Goal: Task Accomplishment & Management: Use online tool/utility

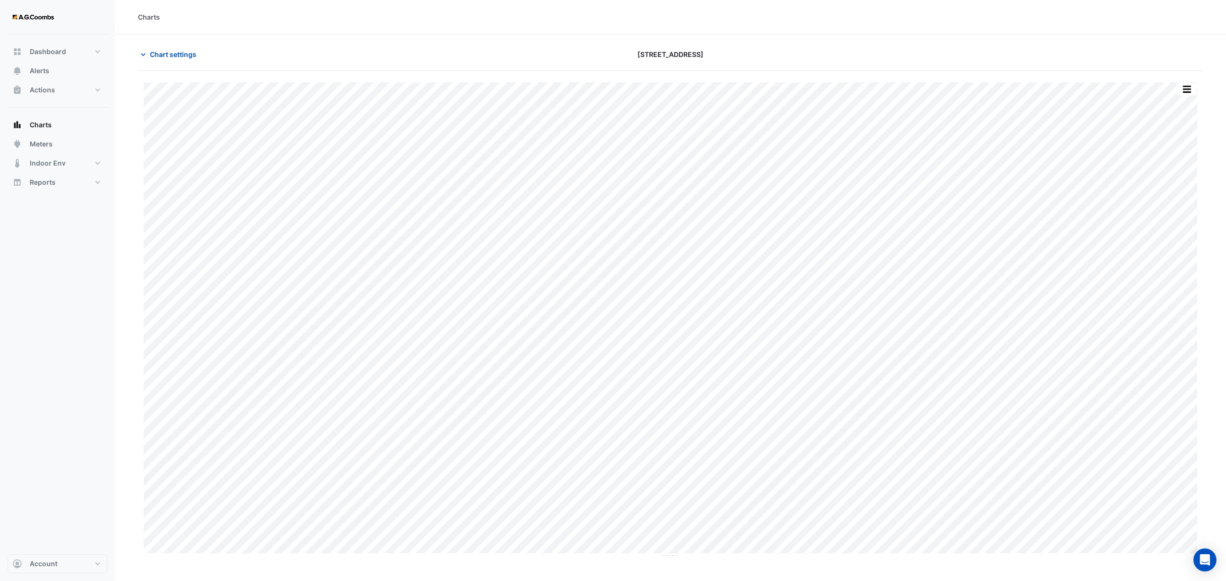
type input "**********"
click at [177, 54] on span "Chart settings" at bounding box center [173, 54] width 46 height 10
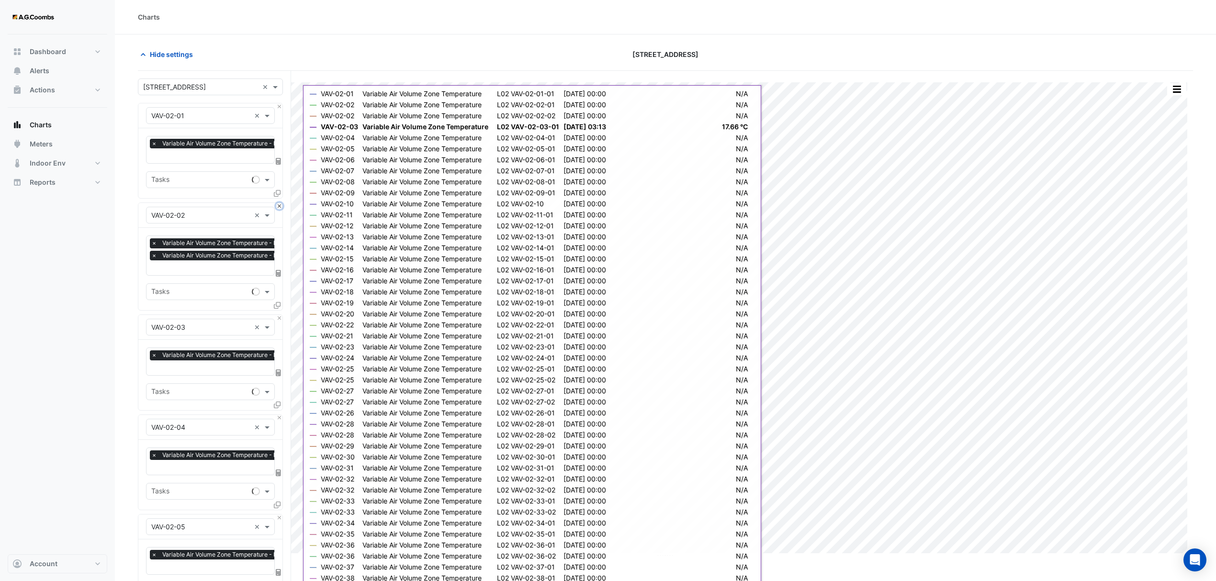
click at [281, 207] on button "Close" at bounding box center [279, 206] width 6 height 6
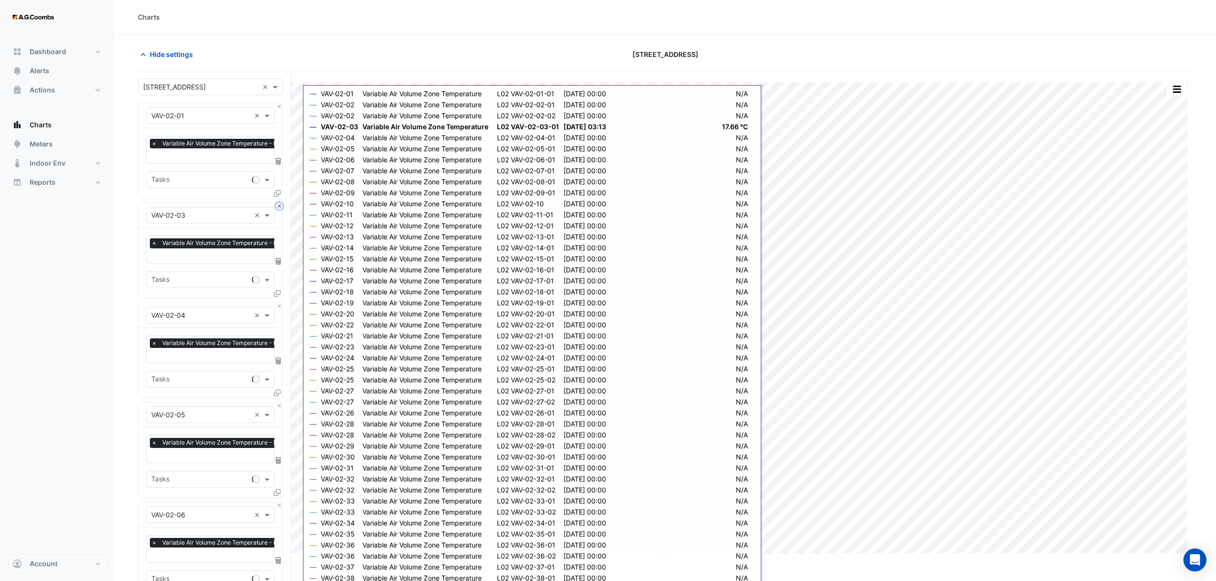
click at [281, 207] on button "Close" at bounding box center [279, 206] width 6 height 6
click at [281, 303] on button "Close" at bounding box center [279, 306] width 6 height 6
click at [281, 207] on button "Close" at bounding box center [279, 206] width 6 height 6
click at [281, 303] on button "Close" at bounding box center [279, 306] width 6 height 6
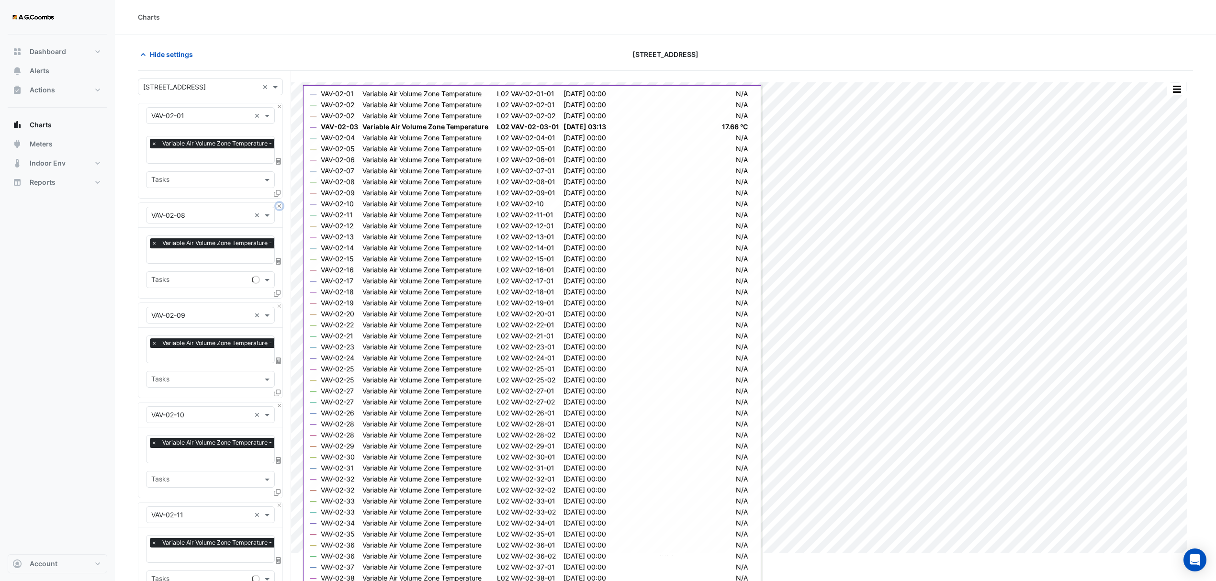
click at [281, 207] on button "Close" at bounding box center [279, 206] width 6 height 6
click at [281, 303] on button "Close" at bounding box center [279, 306] width 6 height 6
click at [281, 207] on button "Close" at bounding box center [279, 206] width 6 height 6
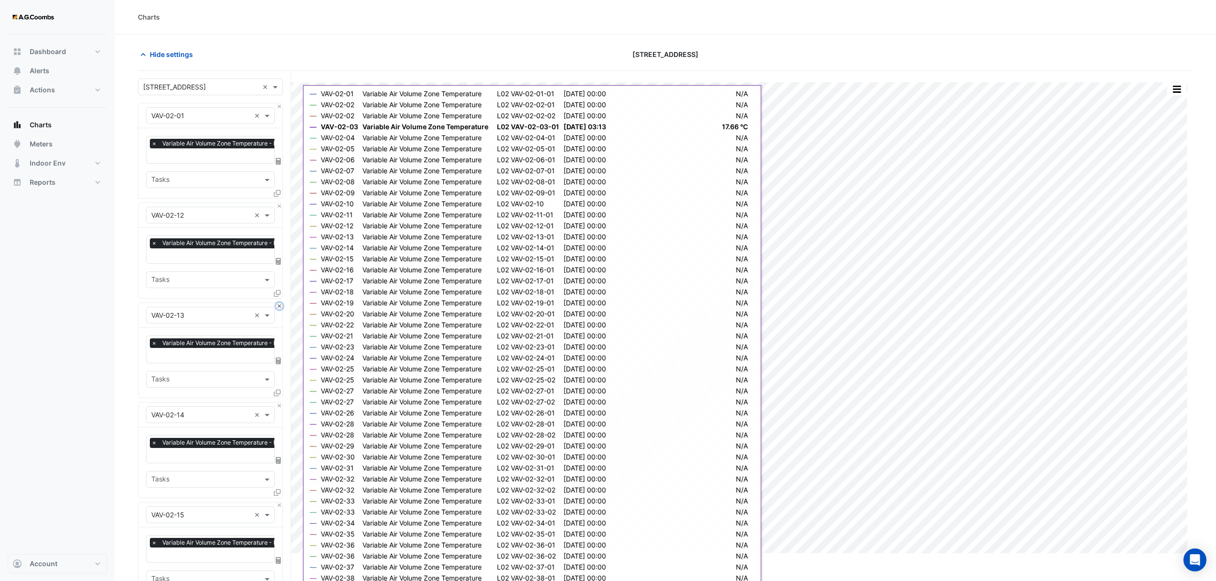
click at [281, 303] on button "Close" at bounding box center [279, 306] width 6 height 6
click at [281, 207] on button "Close" at bounding box center [279, 206] width 6 height 6
click at [281, 303] on button "Close" at bounding box center [279, 306] width 6 height 6
click at [281, 207] on button "Close" at bounding box center [279, 206] width 6 height 6
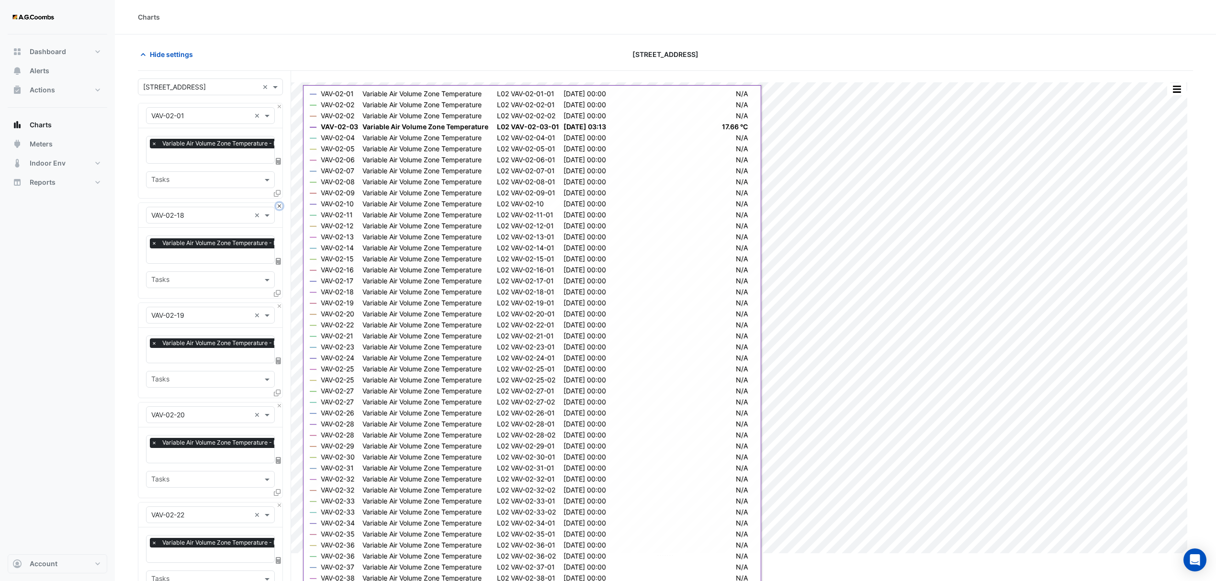
click at [281, 207] on button "Close" at bounding box center [279, 206] width 6 height 6
click at [281, 303] on button "Close" at bounding box center [279, 306] width 6 height 6
click at [281, 207] on button "Close" at bounding box center [279, 206] width 6 height 6
click at [281, 303] on button "Close" at bounding box center [279, 306] width 6 height 6
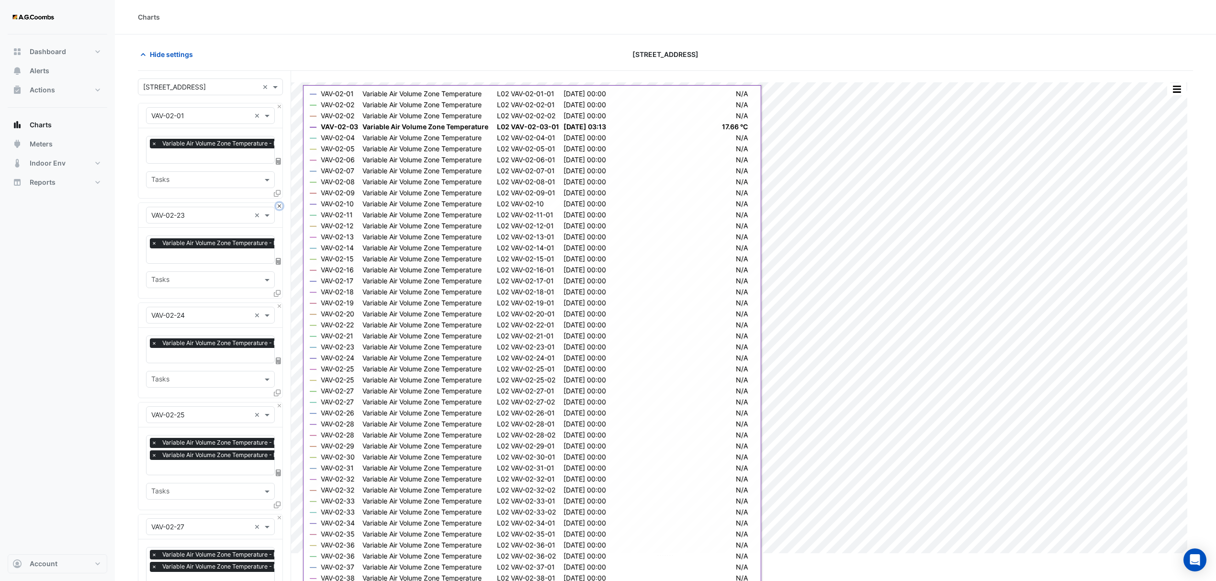
click at [281, 207] on button "Close" at bounding box center [279, 206] width 6 height 6
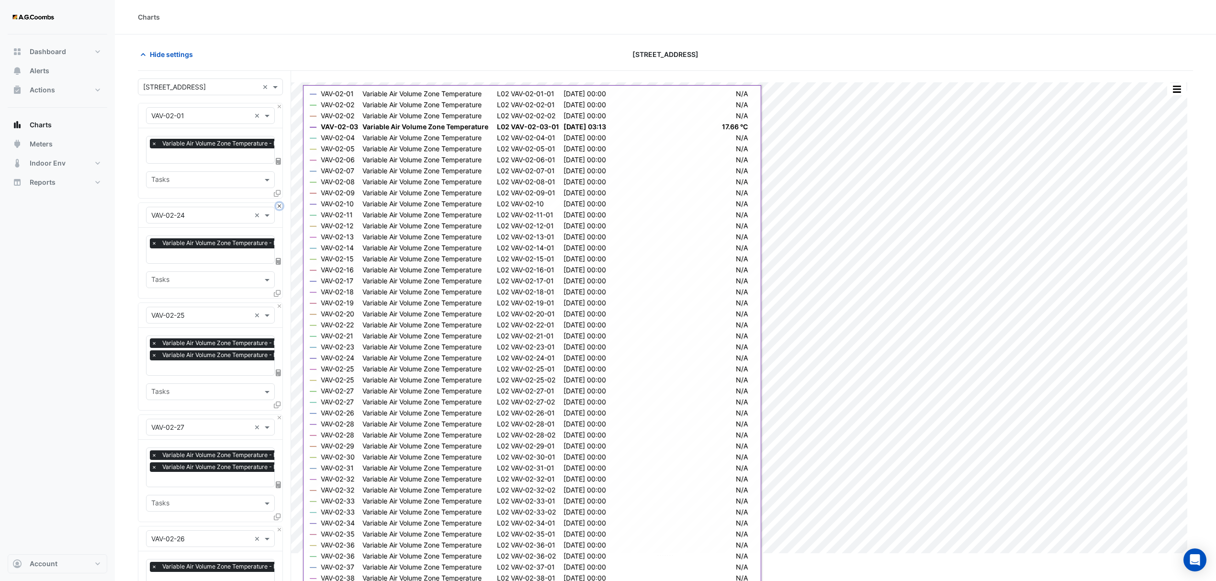
click at [281, 207] on button "Close" at bounding box center [279, 206] width 6 height 6
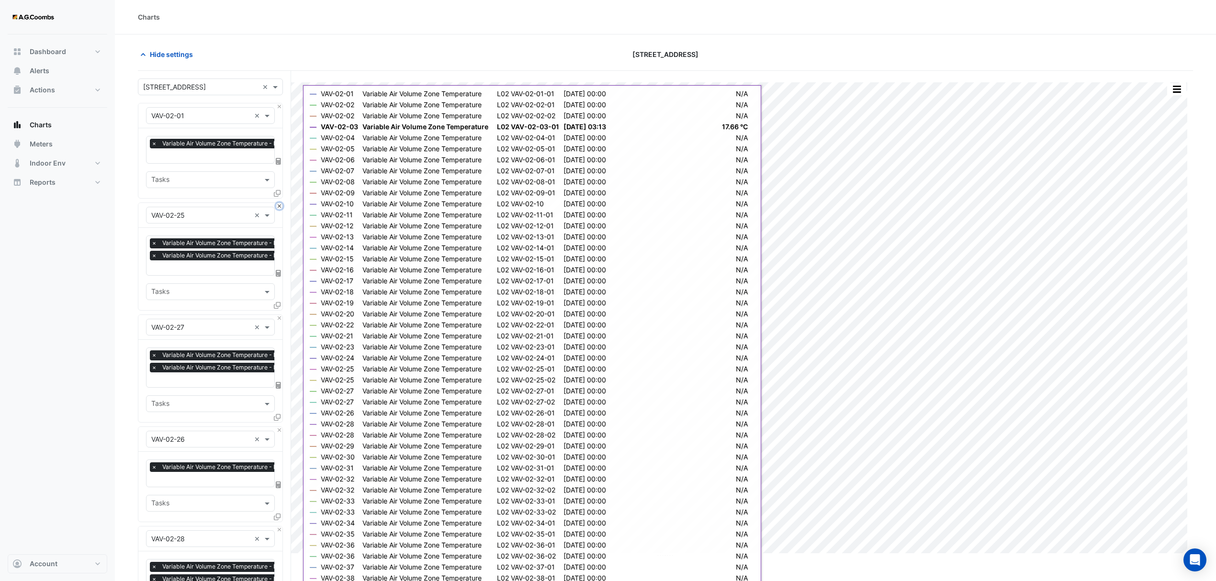
click at [281, 207] on button "Close" at bounding box center [279, 206] width 6 height 6
click at [281, 315] on button "Close" at bounding box center [279, 318] width 6 height 6
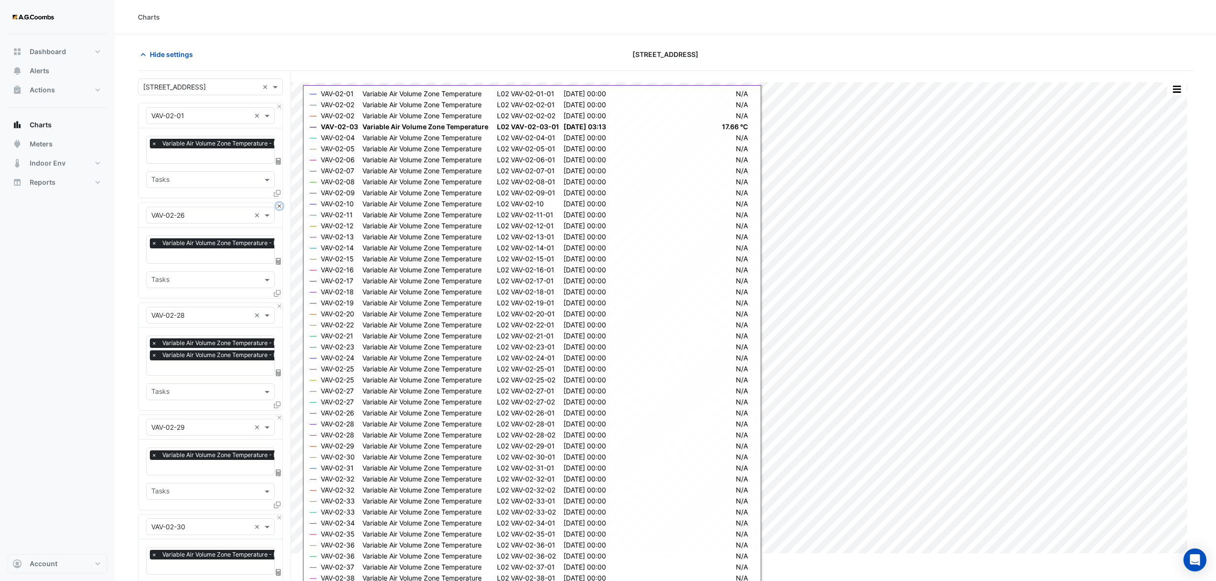
click at [281, 207] on button "Close" at bounding box center [279, 206] width 6 height 6
click at [281, 315] on button "Close" at bounding box center [279, 318] width 6 height 6
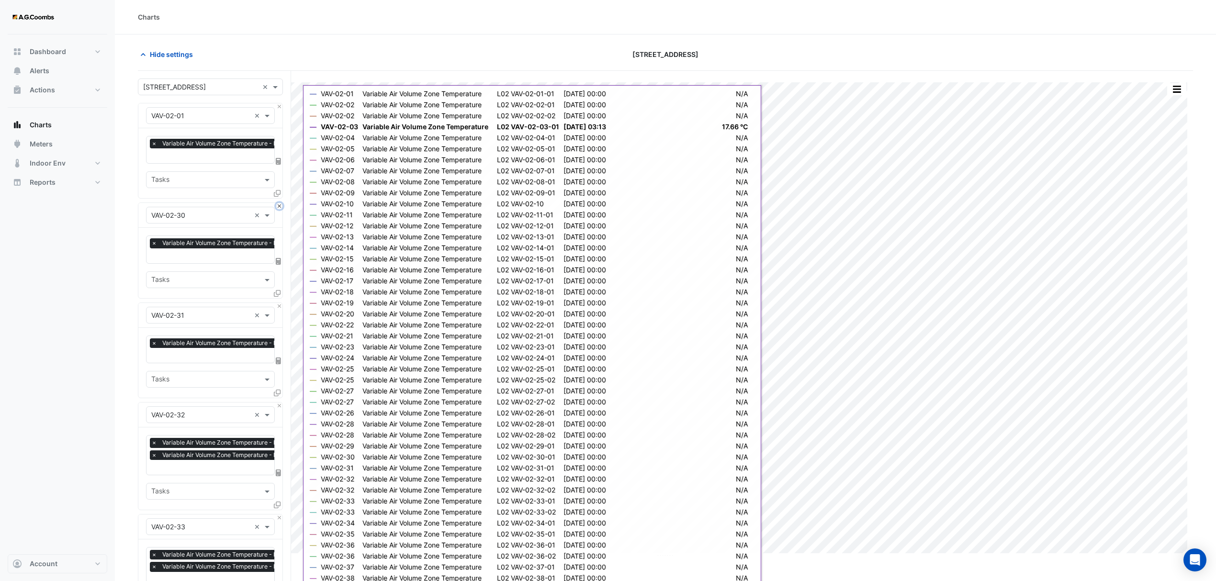
click at [281, 207] on button "Close" at bounding box center [279, 206] width 6 height 6
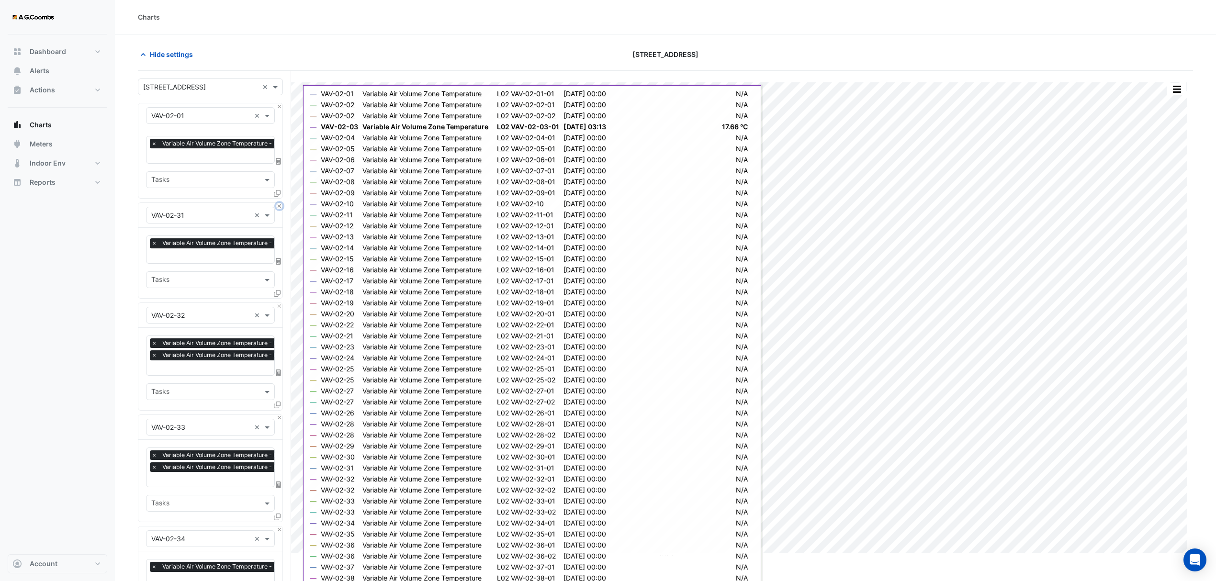
click at [281, 207] on button "Close" at bounding box center [279, 206] width 6 height 6
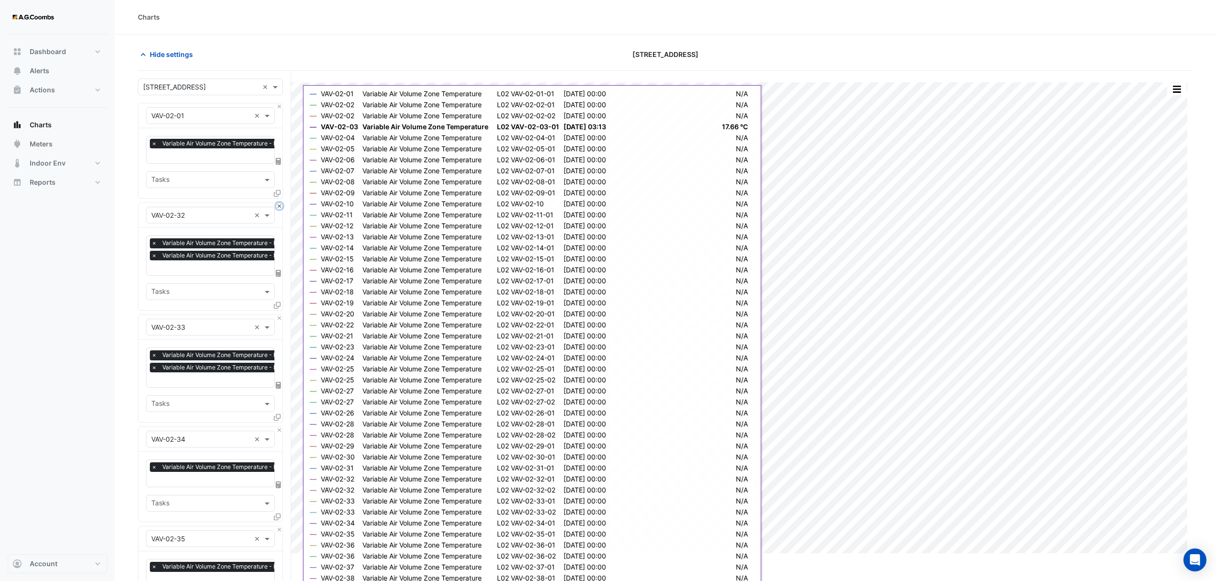
click at [281, 207] on button "Close" at bounding box center [279, 206] width 6 height 6
click at [281, 315] on button "Close" at bounding box center [279, 318] width 6 height 6
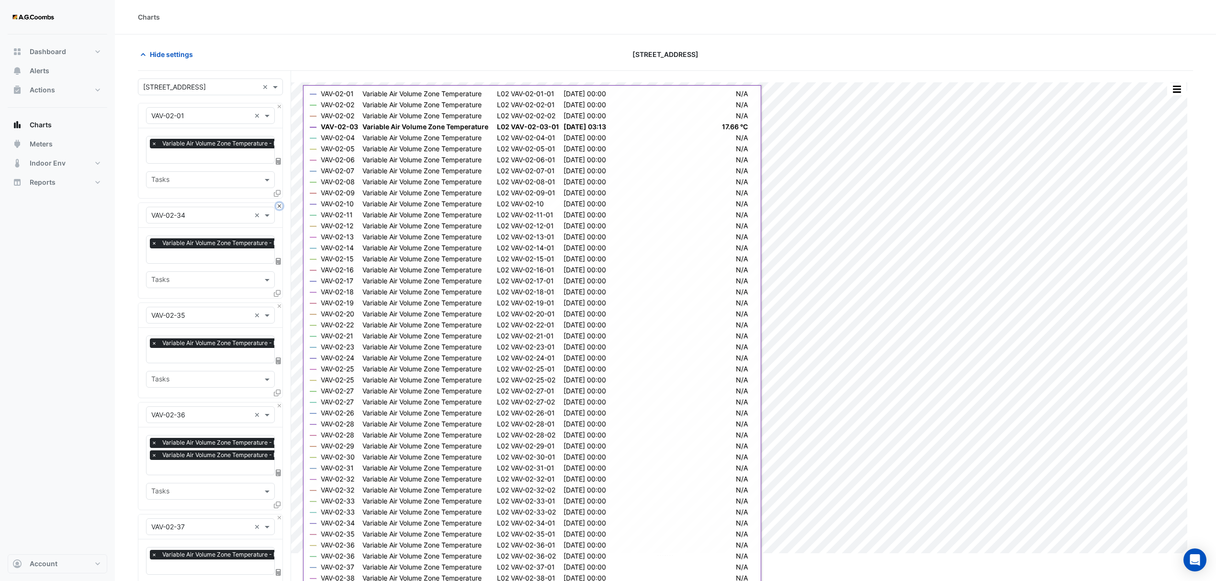
click at [281, 207] on button "Close" at bounding box center [279, 206] width 6 height 6
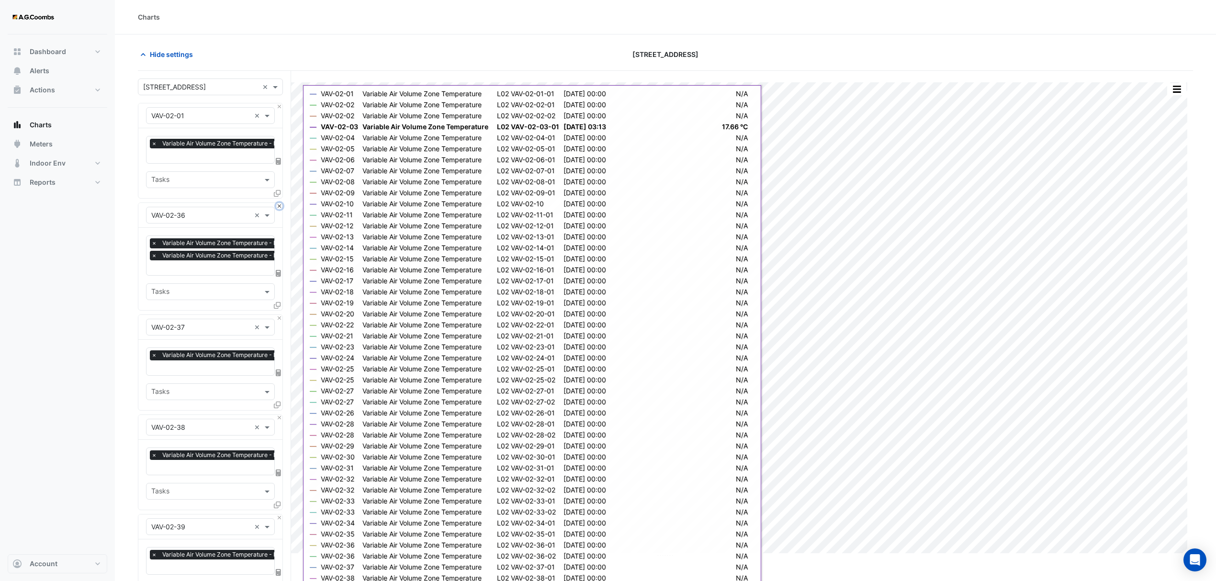
click at [281, 207] on button "Close" at bounding box center [279, 206] width 6 height 6
click at [281, 315] on button "Close" at bounding box center [279, 318] width 6 height 6
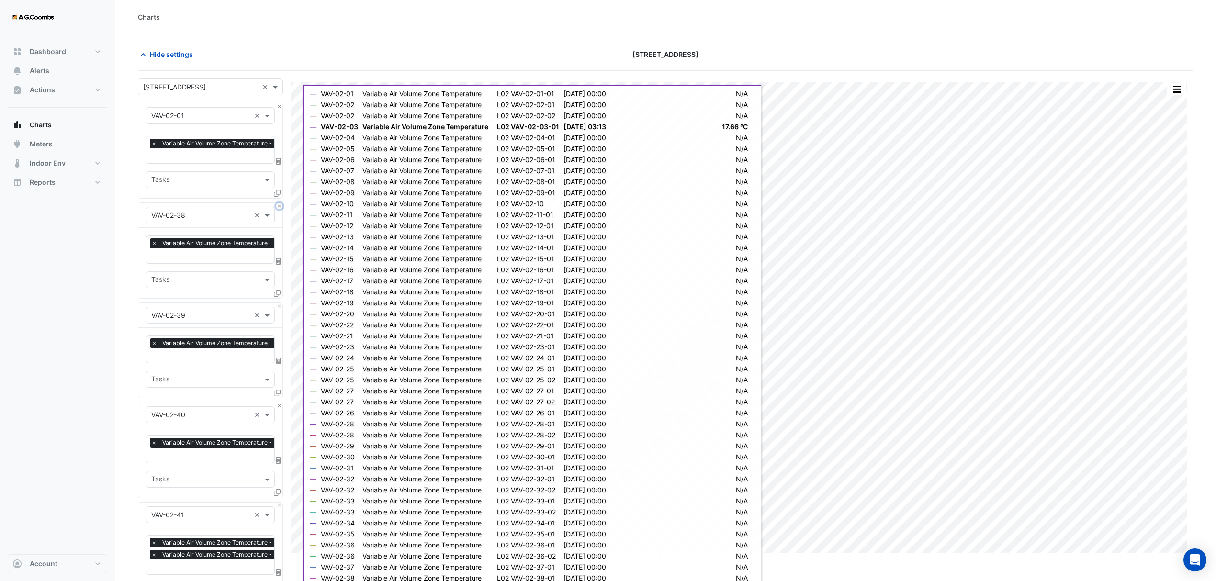
click at [281, 207] on button "Close" at bounding box center [279, 206] width 6 height 6
click at [281, 303] on button "Close" at bounding box center [279, 306] width 6 height 6
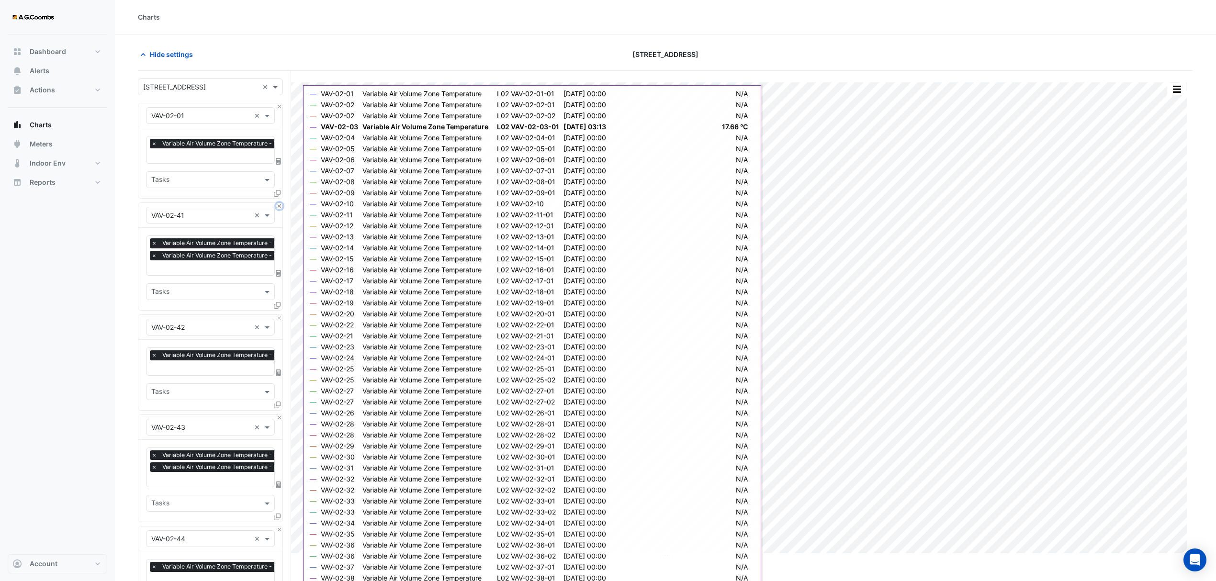
click at [281, 207] on button "Close" at bounding box center [279, 206] width 6 height 6
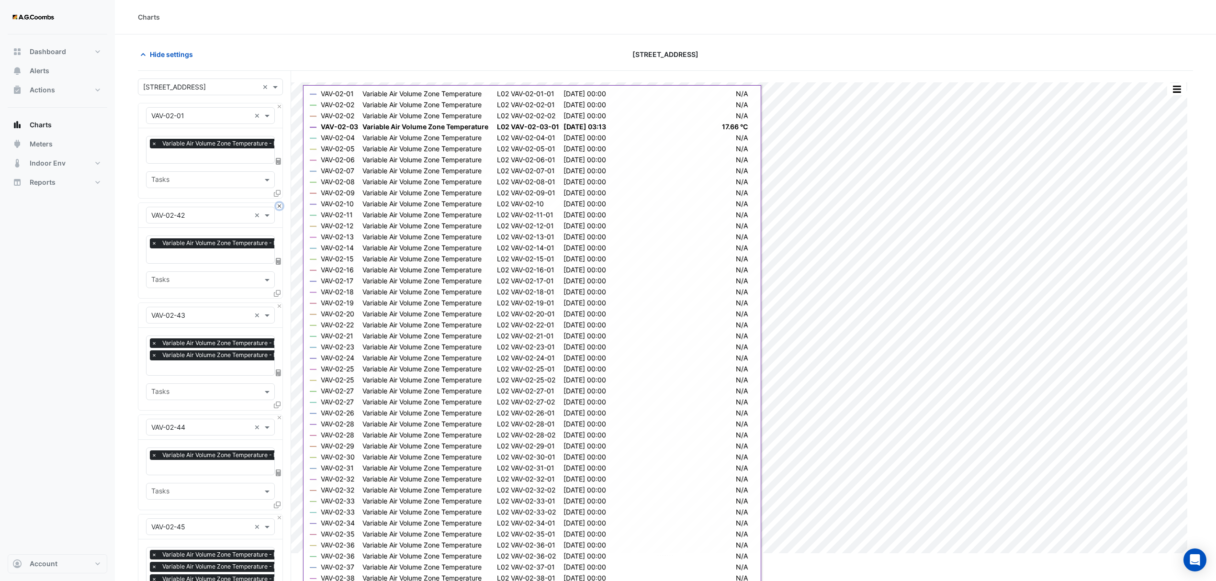
click at [281, 207] on button "Close" at bounding box center [279, 206] width 6 height 6
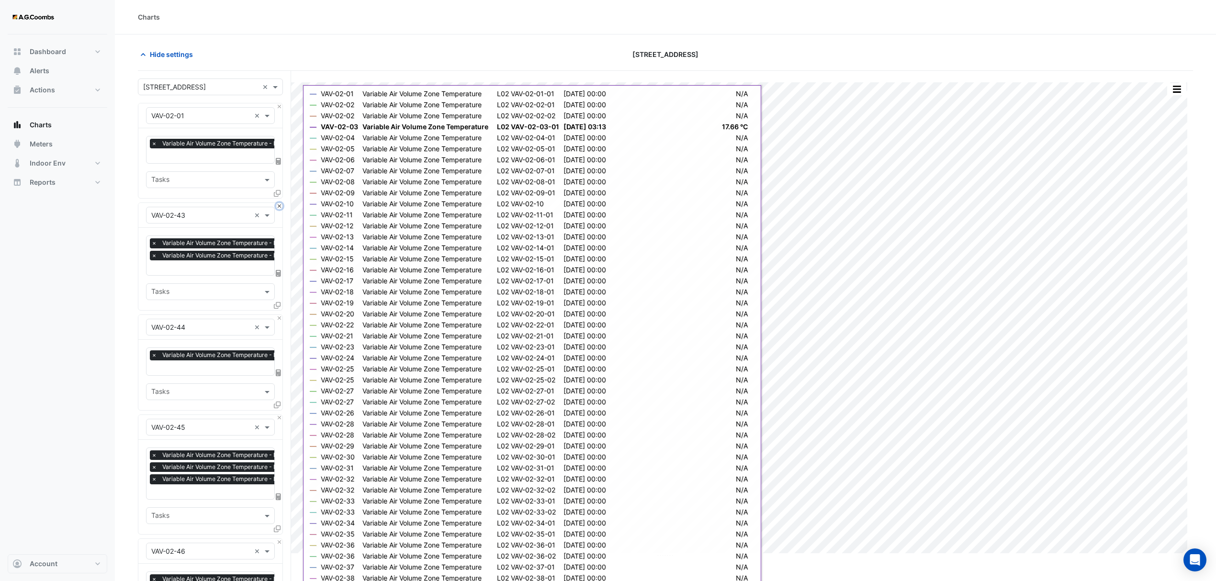
click at [281, 207] on button "Close" at bounding box center [279, 206] width 6 height 6
click at [281, 315] on button "Close" at bounding box center [279, 318] width 6 height 6
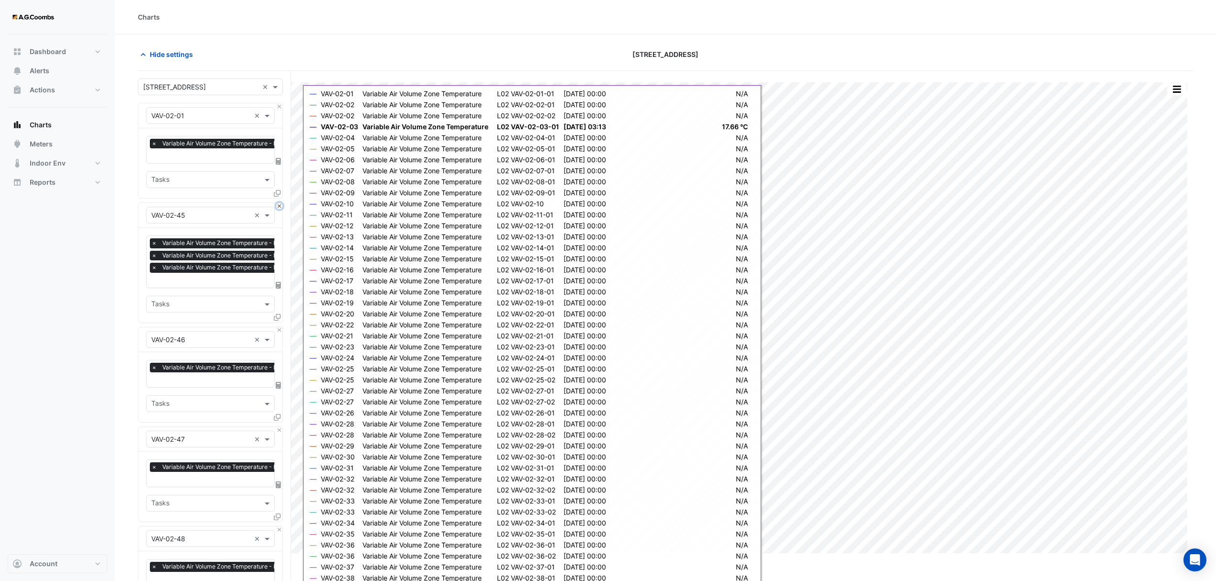
click at [281, 207] on button "Close" at bounding box center [279, 206] width 6 height 6
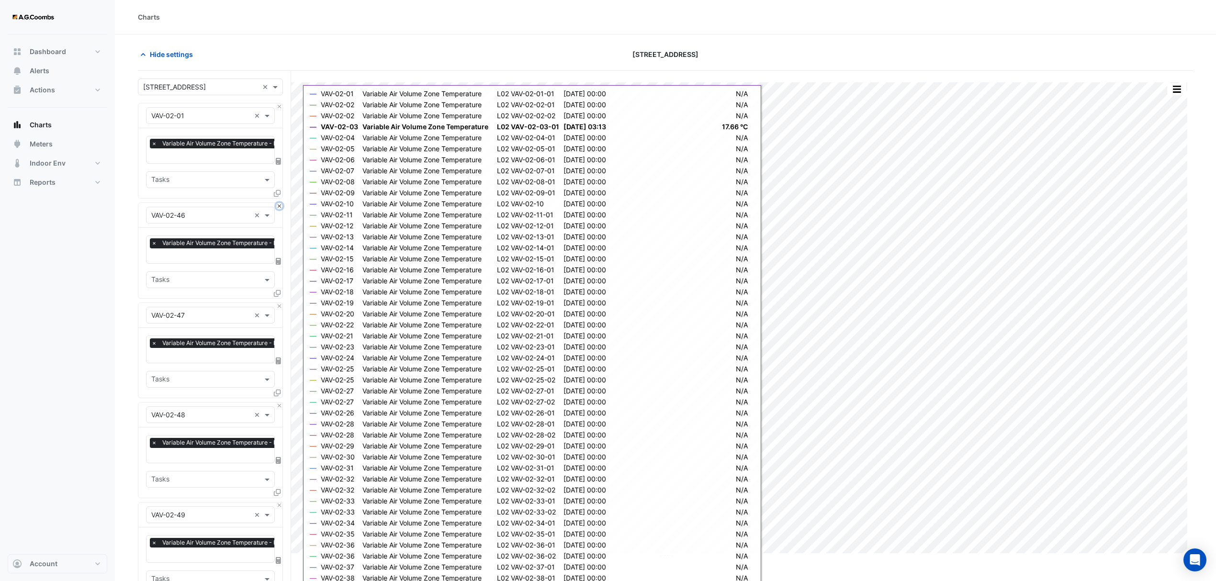
click at [281, 207] on button "Close" at bounding box center [279, 206] width 6 height 6
click at [281, 303] on button "Close" at bounding box center [279, 306] width 6 height 6
click at [281, 207] on button "Close" at bounding box center [279, 206] width 6 height 6
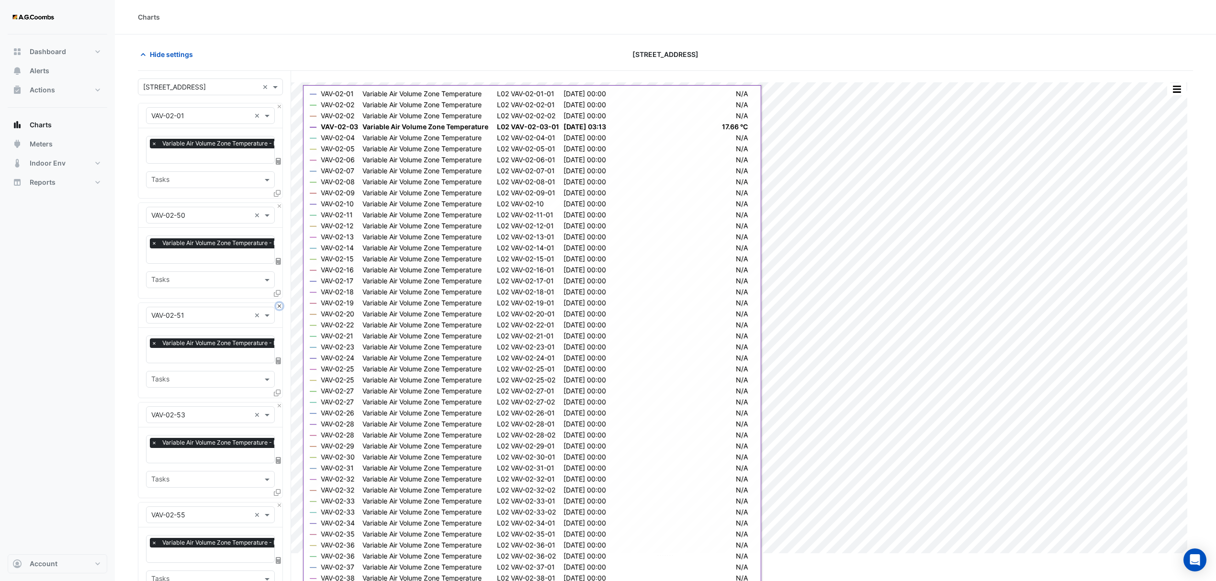
click at [281, 303] on button "Close" at bounding box center [279, 306] width 6 height 6
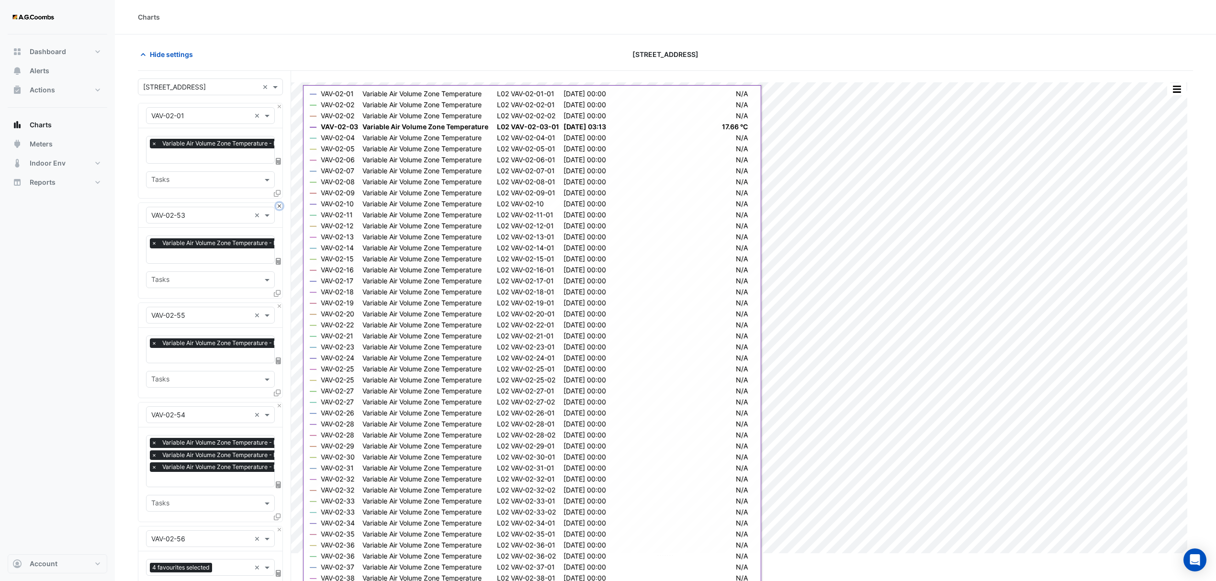
click at [281, 207] on button "Close" at bounding box center [279, 206] width 6 height 6
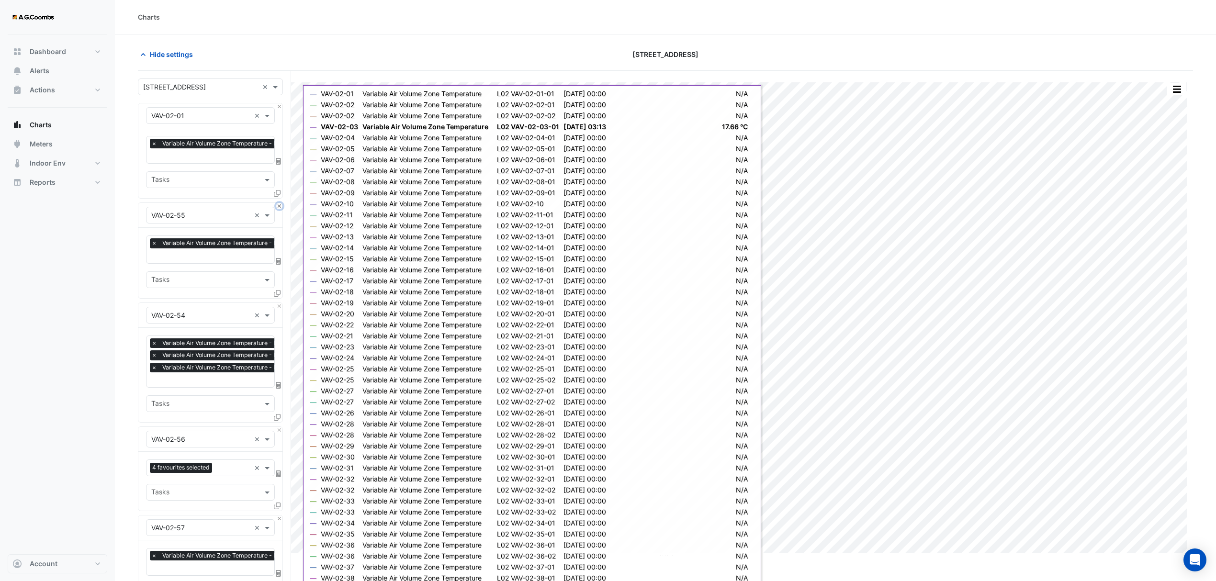
click at [281, 207] on button "Close" at bounding box center [279, 206] width 6 height 6
click at [281, 303] on button "Close" at bounding box center [279, 306] width 6 height 6
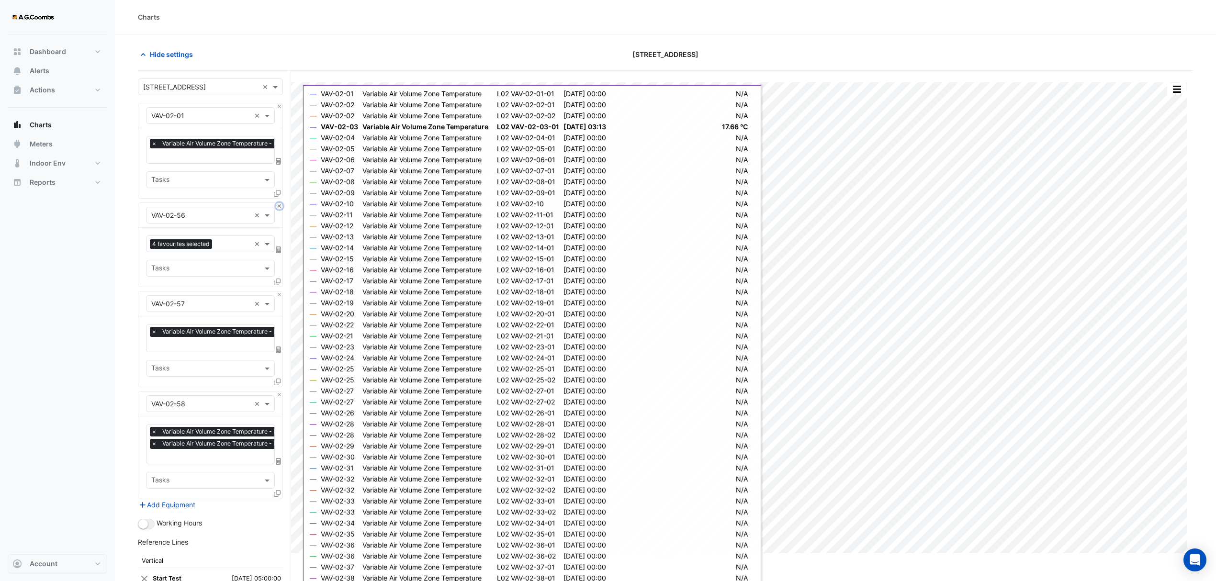
click at [281, 207] on button "Close" at bounding box center [279, 206] width 6 height 6
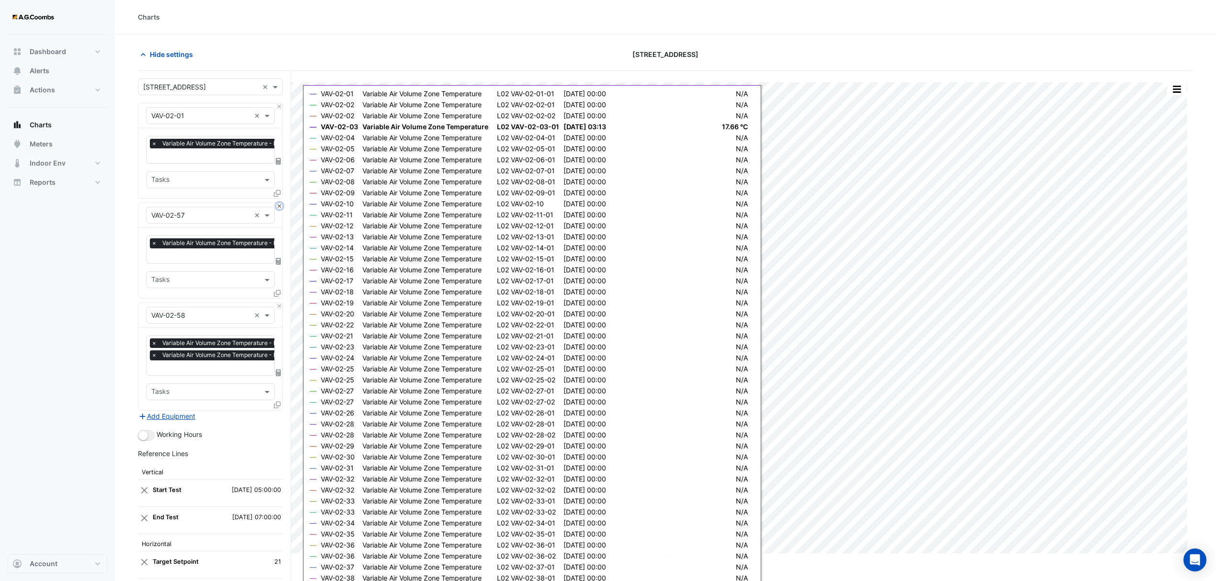
click at [281, 207] on button "Close" at bounding box center [279, 206] width 6 height 6
click at [281, 303] on button "Close" at bounding box center [279, 306] width 6 height 6
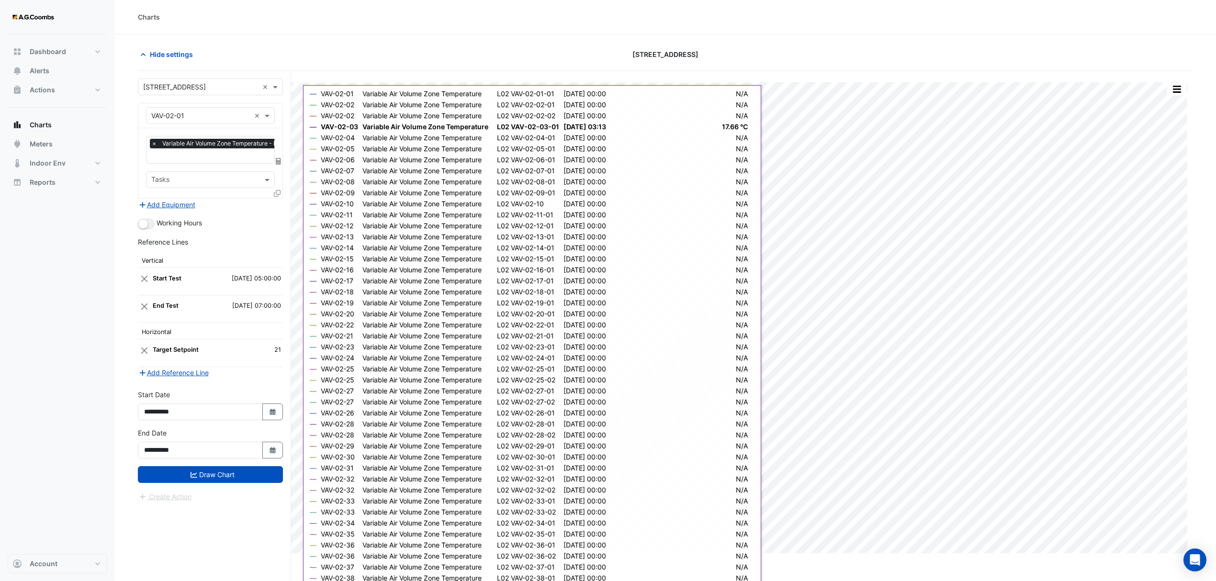
click at [281, 207] on div "Add Equipment" at bounding box center [210, 204] width 145 height 11
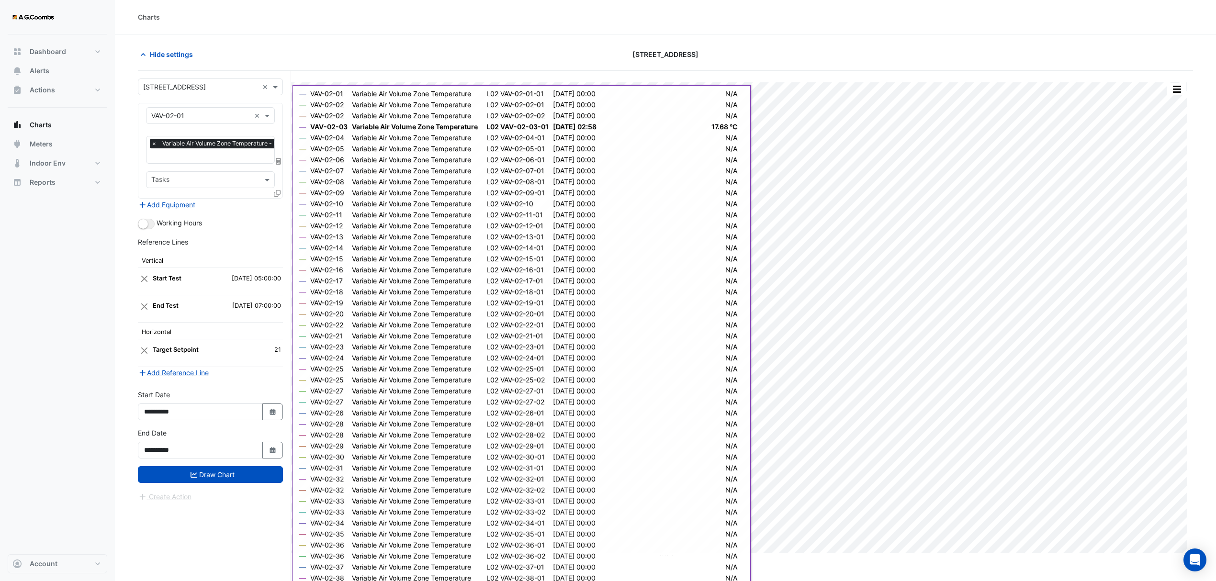
click at [278, 194] on icon at bounding box center [277, 193] width 7 height 7
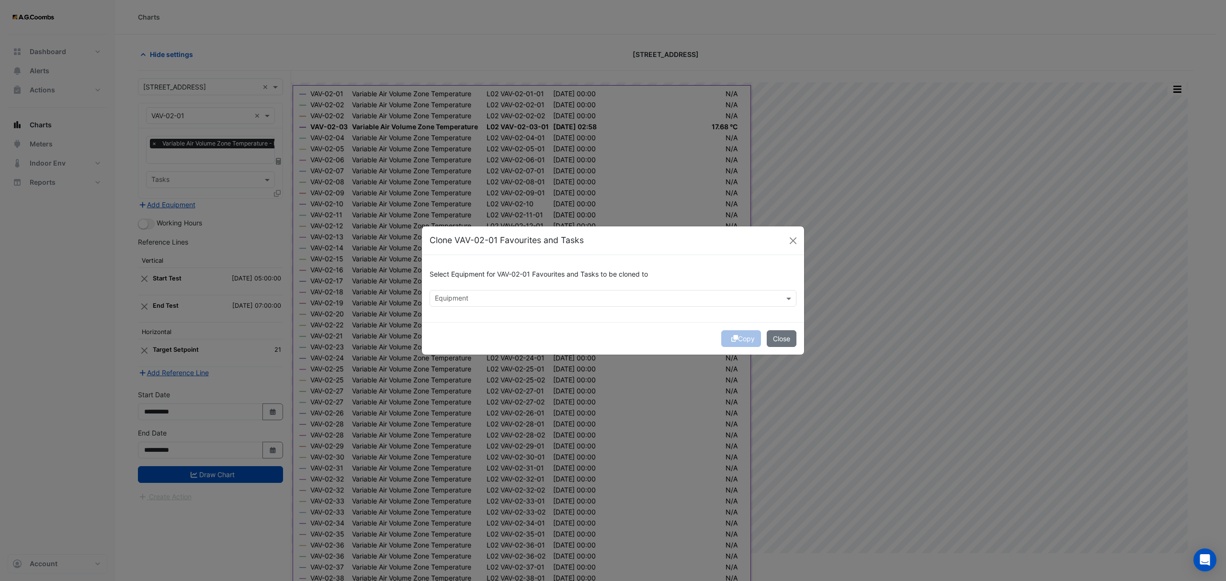
click at [561, 292] on div "Equipment" at bounding box center [605, 298] width 350 height 15
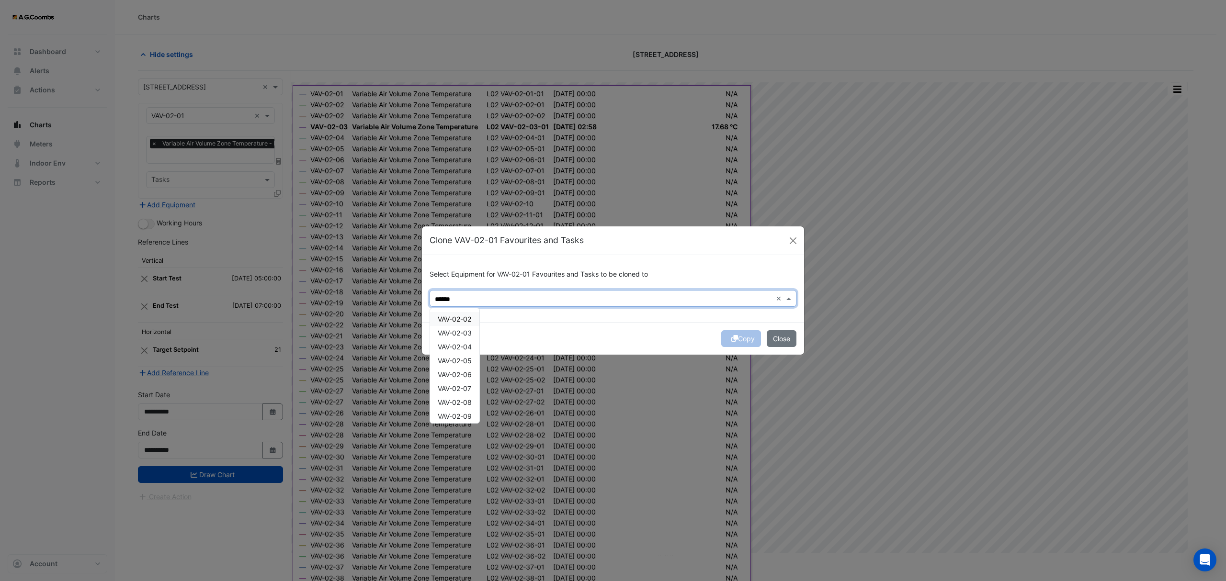
click at [458, 313] on div "VAV-02-02" at bounding box center [454, 319] width 49 height 14
click at [461, 334] on span "VAV-02-03" at bounding box center [455, 333] width 34 height 8
click at [463, 345] on span "VAV-02-04" at bounding box center [455, 347] width 34 height 8
click at [466, 363] on span "VAV-02-05" at bounding box center [455, 361] width 34 height 8
click at [462, 376] on span "VAV-02-06" at bounding box center [455, 375] width 34 height 8
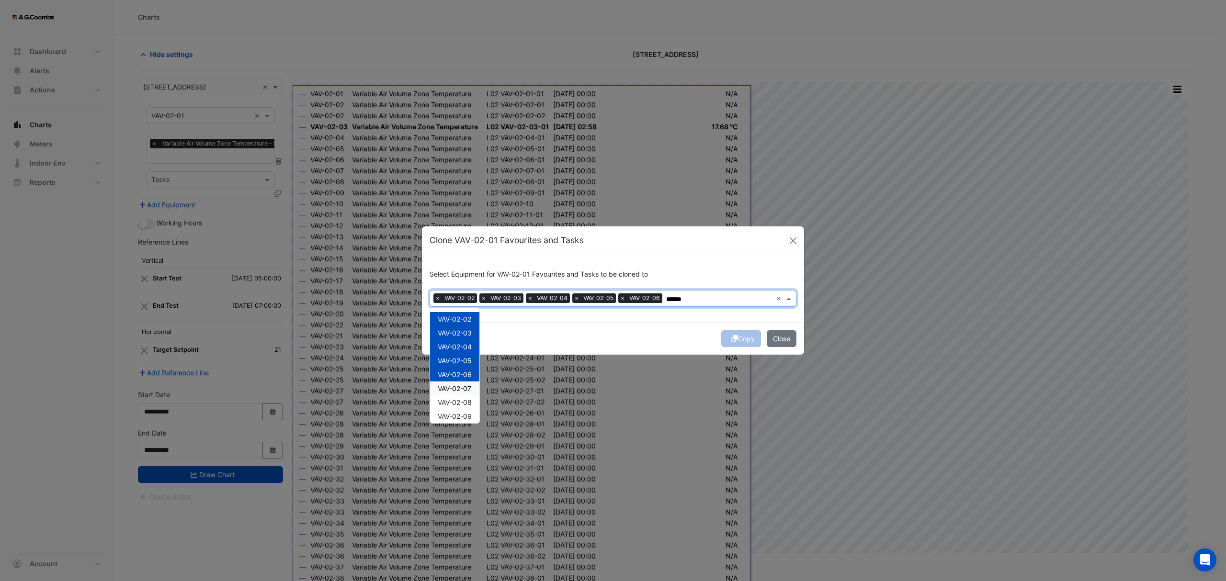
click at [467, 391] on span "VAV-02-07" at bounding box center [455, 389] width 34 height 8
click at [466, 403] on span "VAV-02-08" at bounding box center [455, 402] width 34 height 8
click at [474, 418] on div "VAV-02-09" at bounding box center [454, 416] width 49 height 14
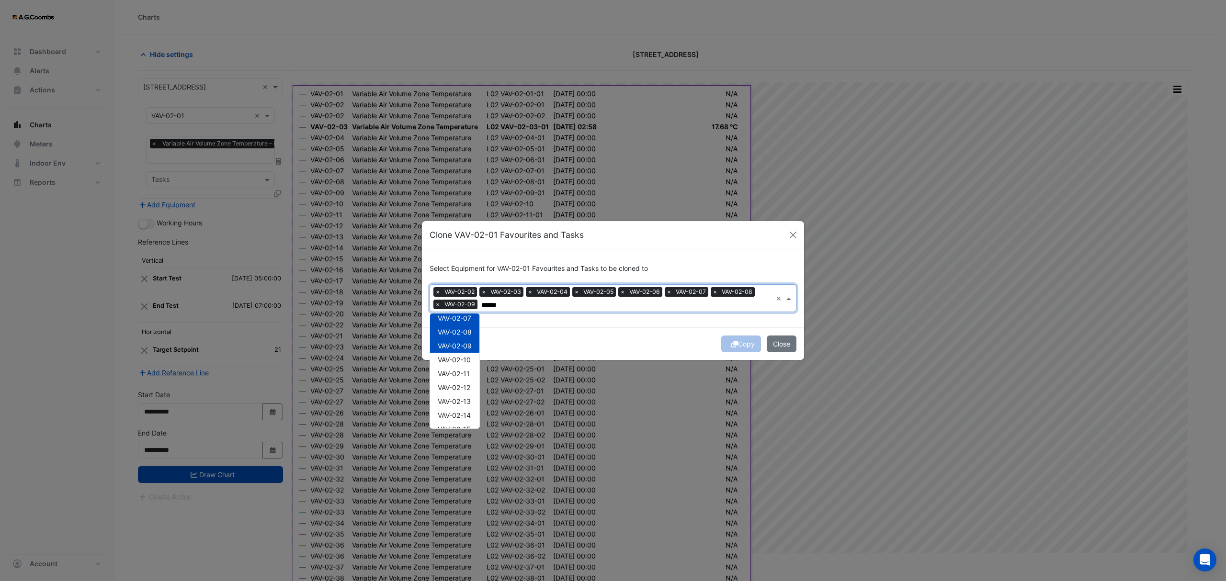
scroll to position [100, 0]
click at [464, 335] on span "VAV-02-10" at bounding box center [454, 335] width 33 height 8
click at [464, 347] on span "VAV-02-11" at bounding box center [454, 349] width 32 height 8
click at [465, 361] on span "VAV-02-12" at bounding box center [454, 363] width 33 height 8
click at [466, 369] on div "VAV-02-12" at bounding box center [454, 363] width 49 height 14
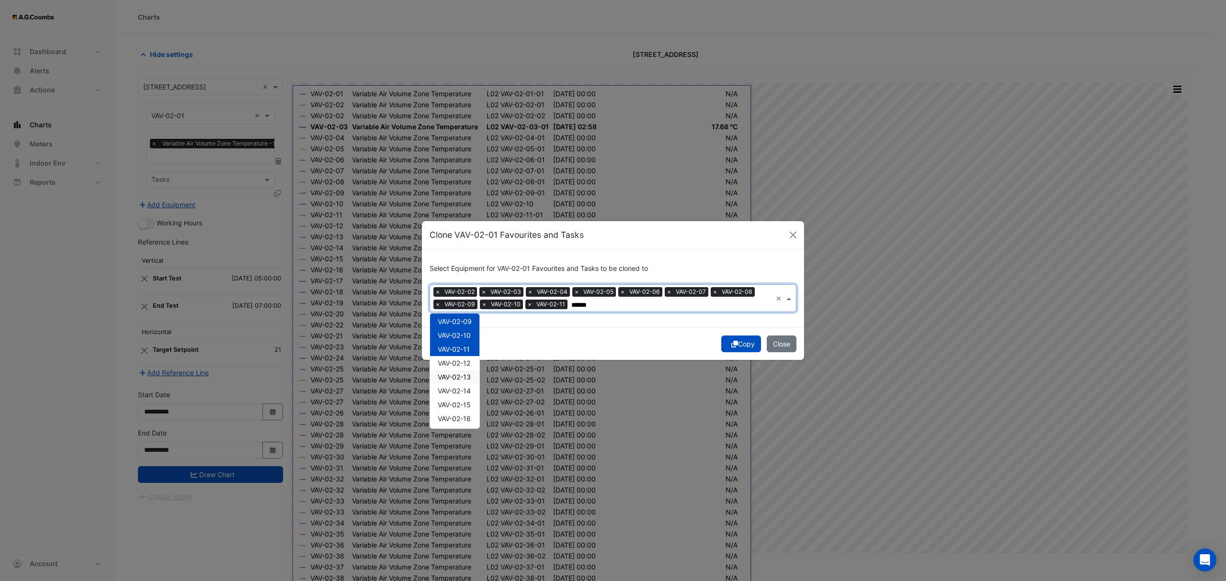
click at [462, 374] on span "VAV-02-13" at bounding box center [454, 377] width 33 height 8
drag, startPoint x: 464, startPoint y: 366, endPoint x: 468, endPoint y: 401, distance: 35.3
click at [463, 366] on span "VAV-02-12" at bounding box center [454, 363] width 33 height 8
click at [462, 394] on span "VAV-02-14" at bounding box center [454, 391] width 33 height 8
click at [466, 405] on span "VAV-02-15" at bounding box center [454, 405] width 33 height 8
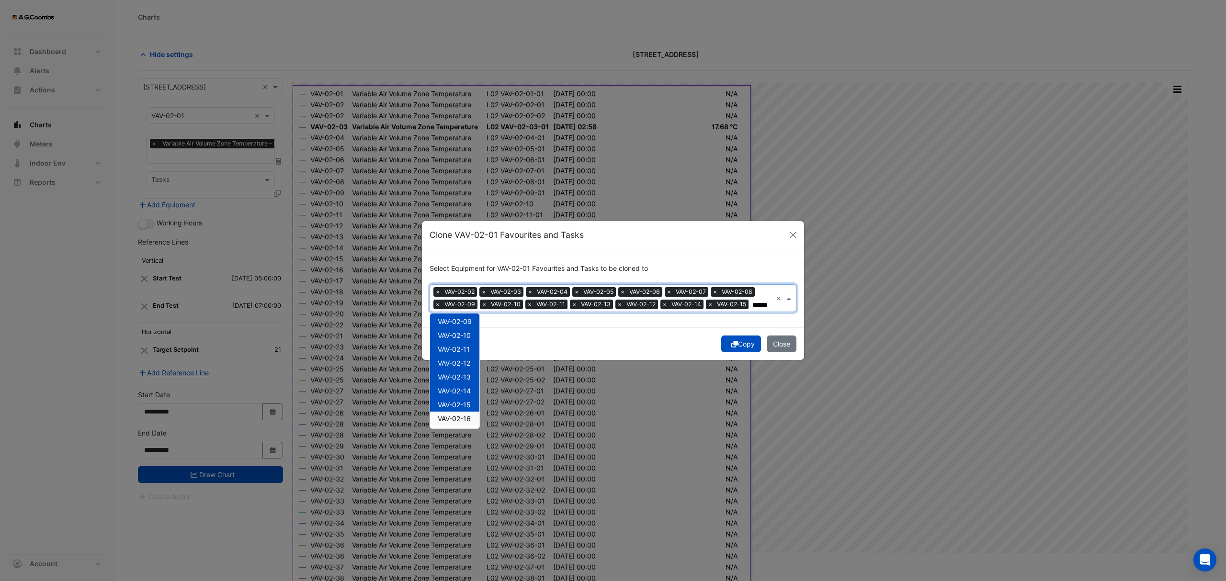
click at [460, 418] on span "VAV-02-16" at bounding box center [454, 419] width 33 height 8
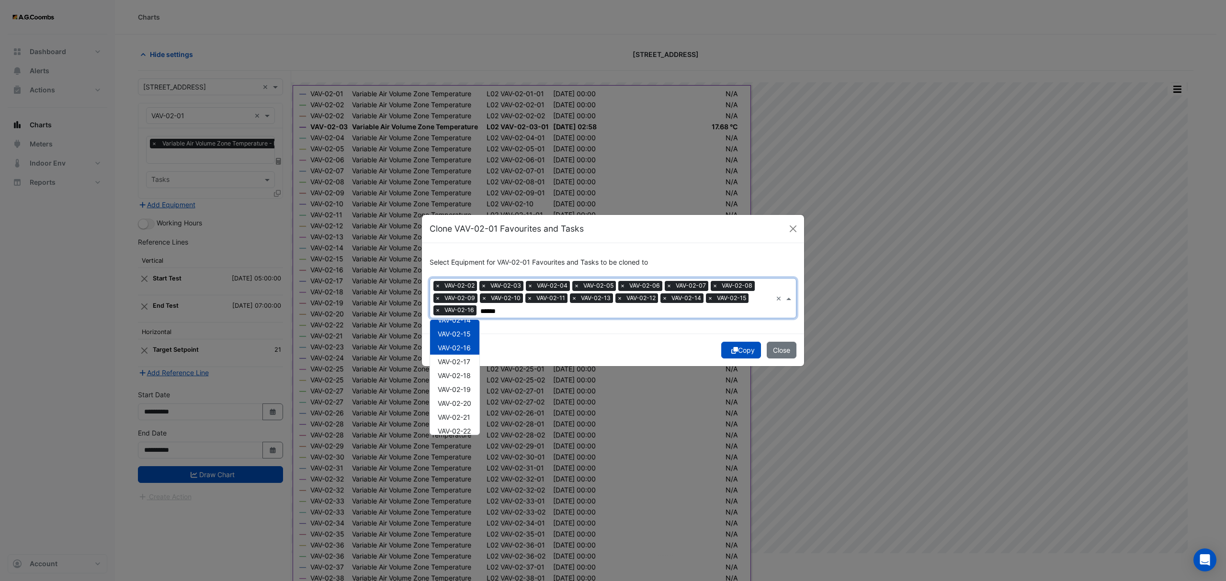
scroll to position [200, 0]
click at [462, 343] on div "VAV-02-17" at bounding box center [454, 339] width 49 height 14
click at [463, 355] on span "VAV-02-18" at bounding box center [454, 353] width 33 height 8
click at [468, 374] on div "VAV-02-20" at bounding box center [454, 381] width 49 height 14
click at [462, 370] on span "VAV-02-19" at bounding box center [454, 367] width 33 height 8
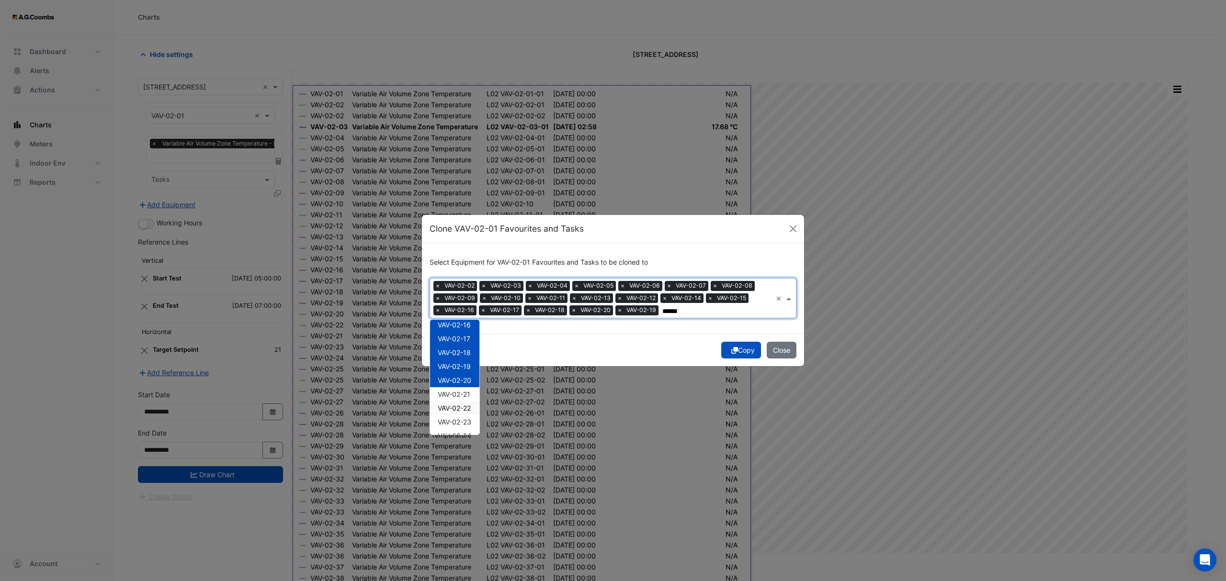
click at [469, 399] on div "VAV-02-21" at bounding box center [454, 394] width 49 height 14
click at [468, 411] on span "VAV-02-22" at bounding box center [454, 408] width 33 height 8
click at [468, 424] on span "VAV-02-23" at bounding box center [455, 422] width 34 height 8
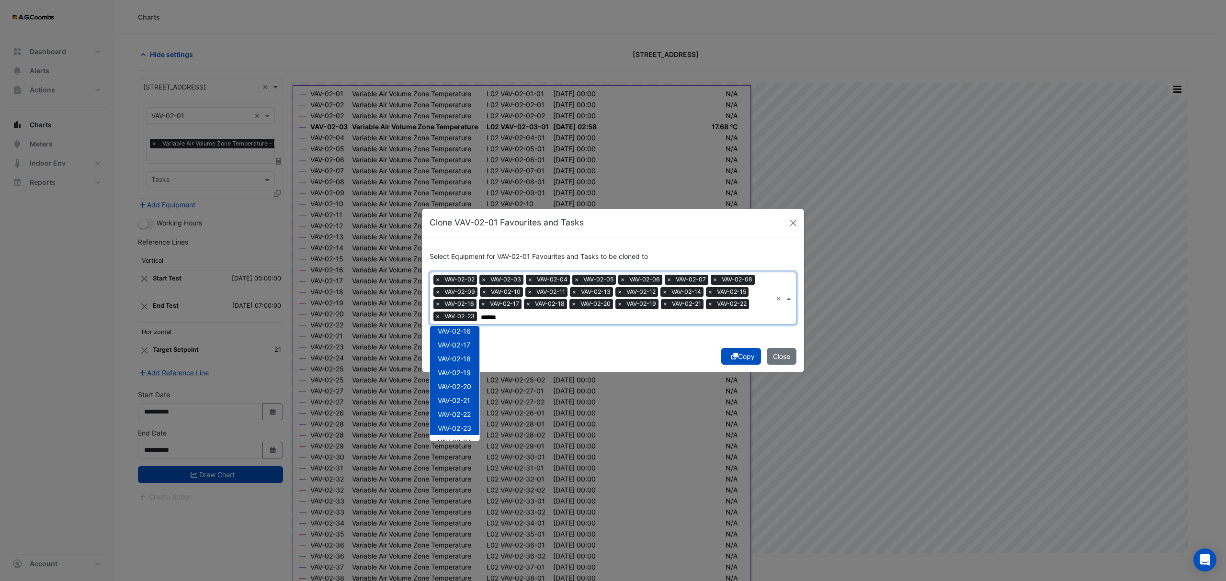
click at [469, 436] on div "VAV-02-24" at bounding box center [454, 442] width 49 height 14
click at [457, 359] on div "VAV-02-25" at bounding box center [454, 356] width 49 height 14
click at [458, 372] on span "VAV-02-26" at bounding box center [455, 369] width 34 height 8
click at [462, 388] on div "VAV-02-27" at bounding box center [454, 383] width 49 height 14
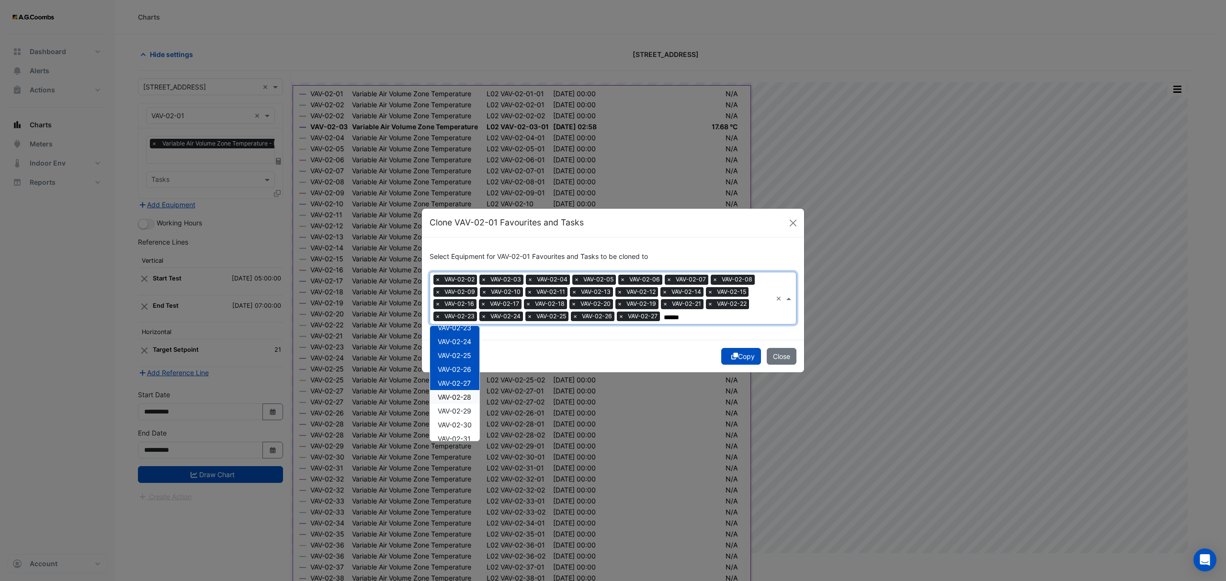
click at [464, 398] on span "VAV-02-28" at bounding box center [455, 397] width 34 height 8
click at [463, 414] on span "VAV-02-29" at bounding box center [455, 411] width 34 height 8
click at [460, 427] on span "VAV-02-30" at bounding box center [455, 425] width 34 height 8
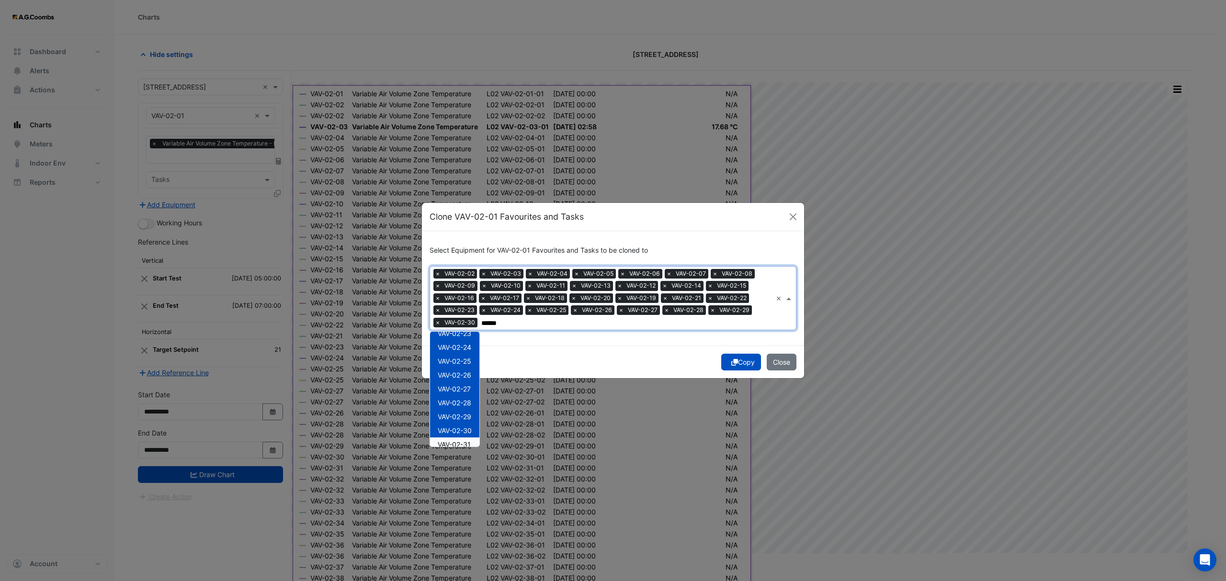
click at [463, 442] on span "VAV-02-31" at bounding box center [454, 445] width 33 height 8
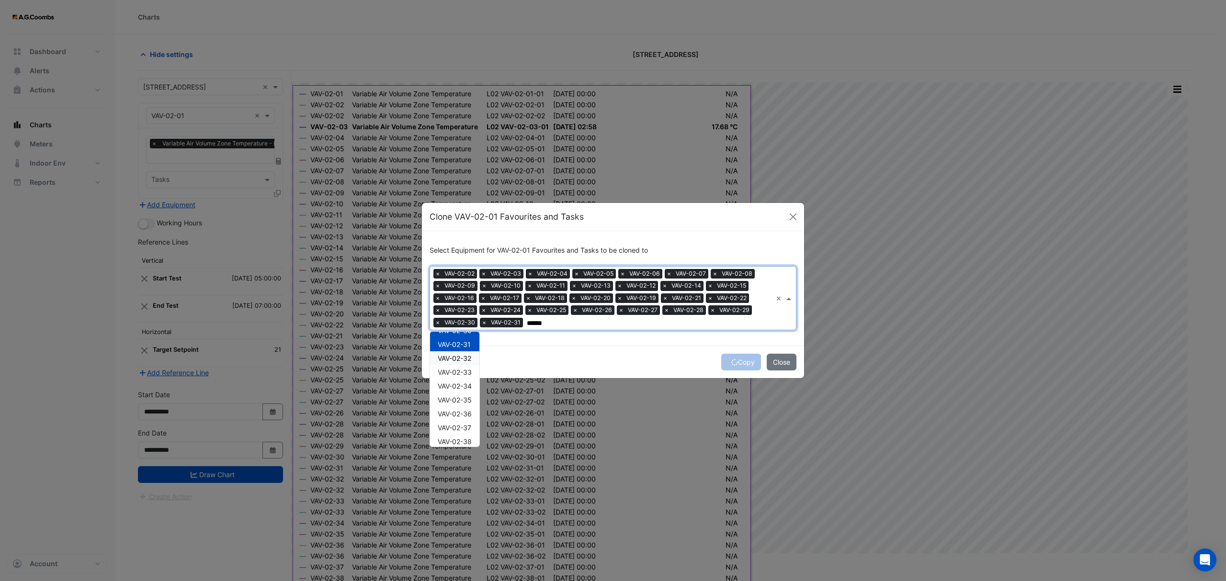
click at [454, 359] on span "VAV-02-32" at bounding box center [455, 358] width 34 height 8
click at [457, 376] on div "VAV-02-33" at bounding box center [454, 372] width 49 height 14
click at [460, 388] on span "VAV-02-34" at bounding box center [455, 386] width 34 height 8
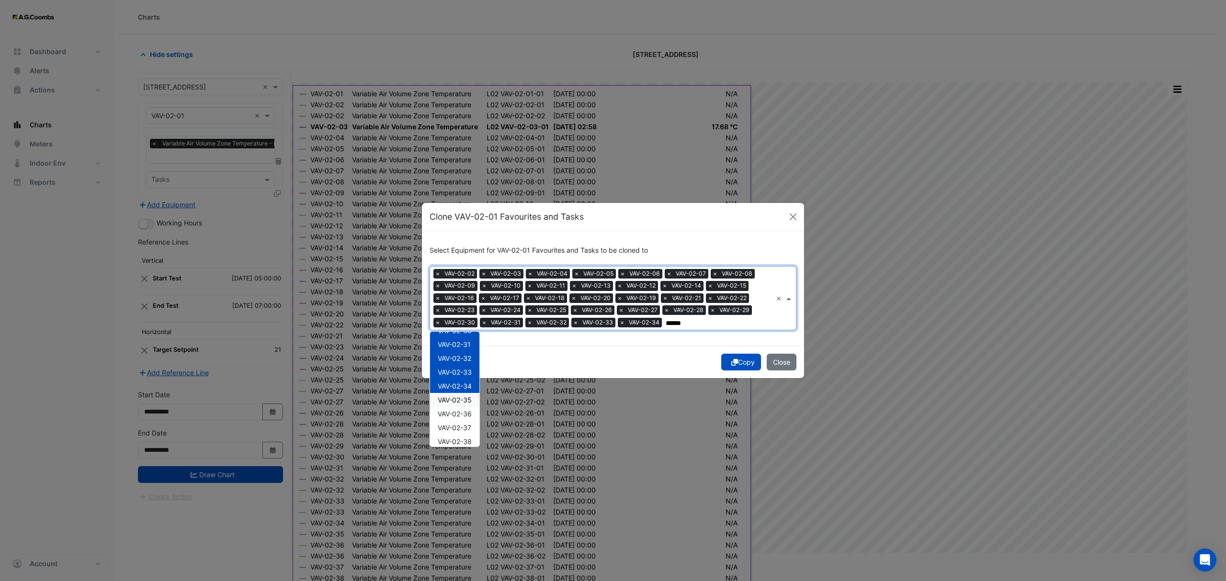
click at [466, 405] on div "VAV-02-35" at bounding box center [454, 400] width 49 height 14
click at [468, 417] on span "VAV-02-36" at bounding box center [455, 414] width 34 height 8
click at [477, 433] on div "VAV-02-37" at bounding box center [454, 428] width 49 height 14
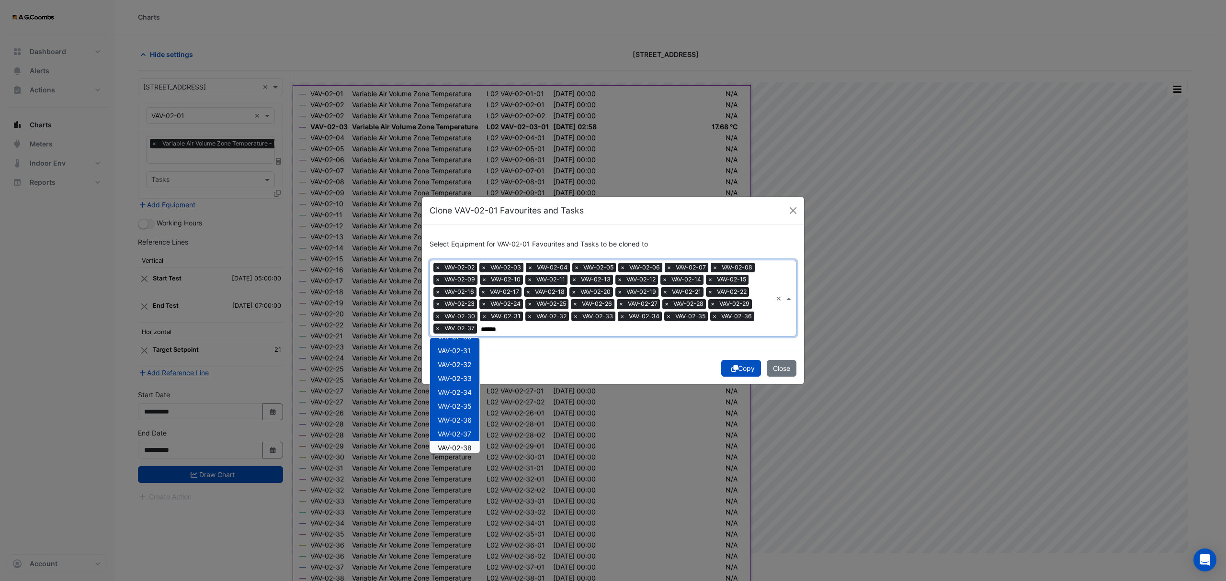
click at [466, 444] on span "VAV-02-38" at bounding box center [455, 448] width 34 height 8
click at [454, 365] on span "VAV-02-39" at bounding box center [455, 362] width 34 height 8
click at [464, 381] on div "VAV-02-40" at bounding box center [454, 376] width 49 height 14
click at [466, 393] on div "VAV-02-41" at bounding box center [454, 390] width 49 height 14
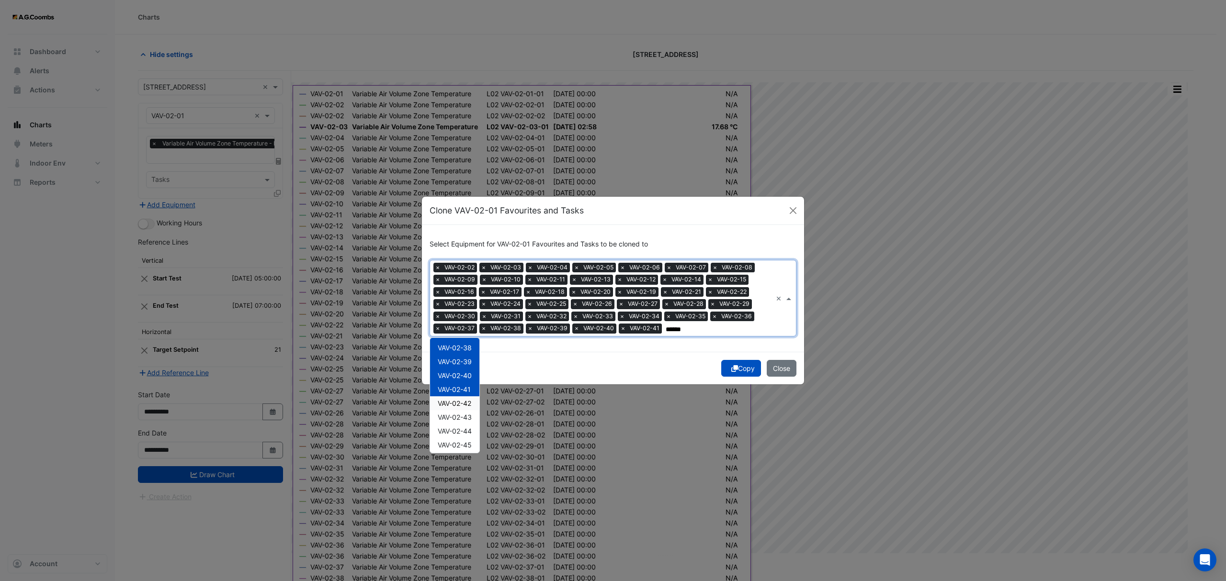
click at [469, 406] on span "VAV-02-42" at bounding box center [455, 403] width 34 height 8
click at [475, 425] on div "VAV-02-44" at bounding box center [454, 431] width 49 height 14
click at [464, 418] on span "VAV-02-43" at bounding box center [455, 417] width 34 height 8
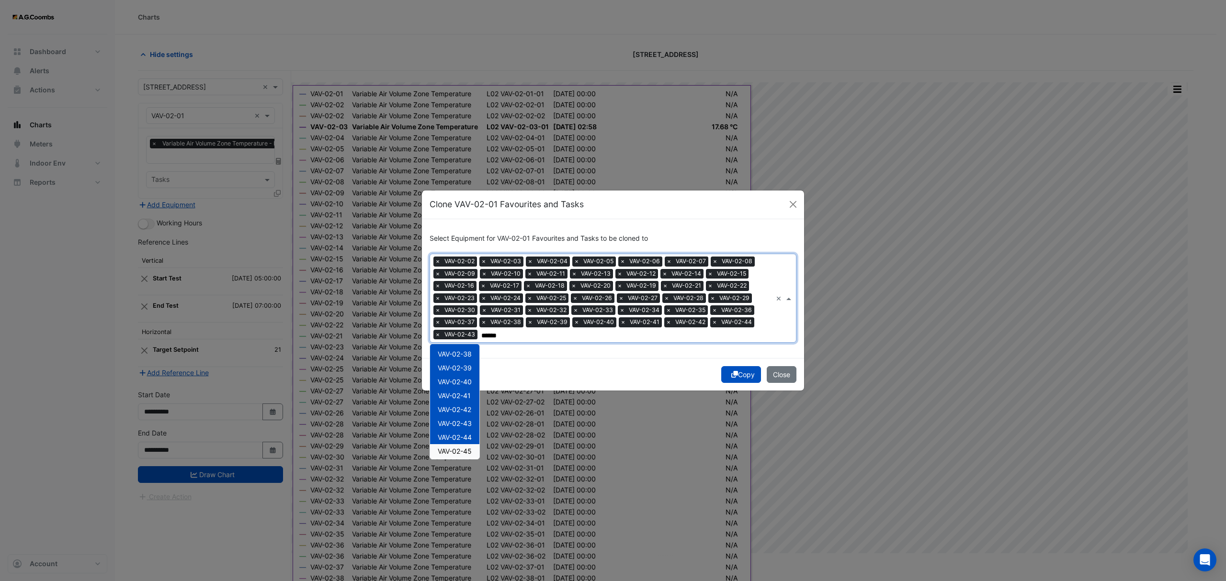
click at [472, 448] on span "VAV-02-45" at bounding box center [455, 451] width 34 height 8
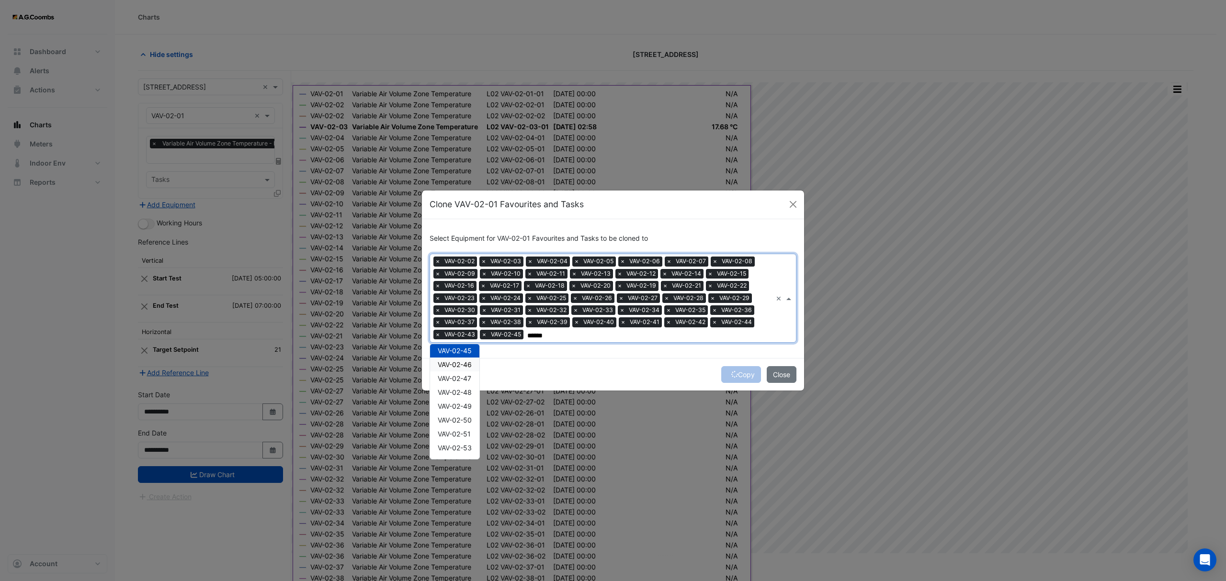
click at [466, 366] on span "VAV-02-46" at bounding box center [455, 365] width 34 height 8
click at [466, 378] on span "VAV-02-47" at bounding box center [455, 379] width 34 height 8
click at [463, 386] on div "VAV-02-48" at bounding box center [454, 393] width 49 height 14
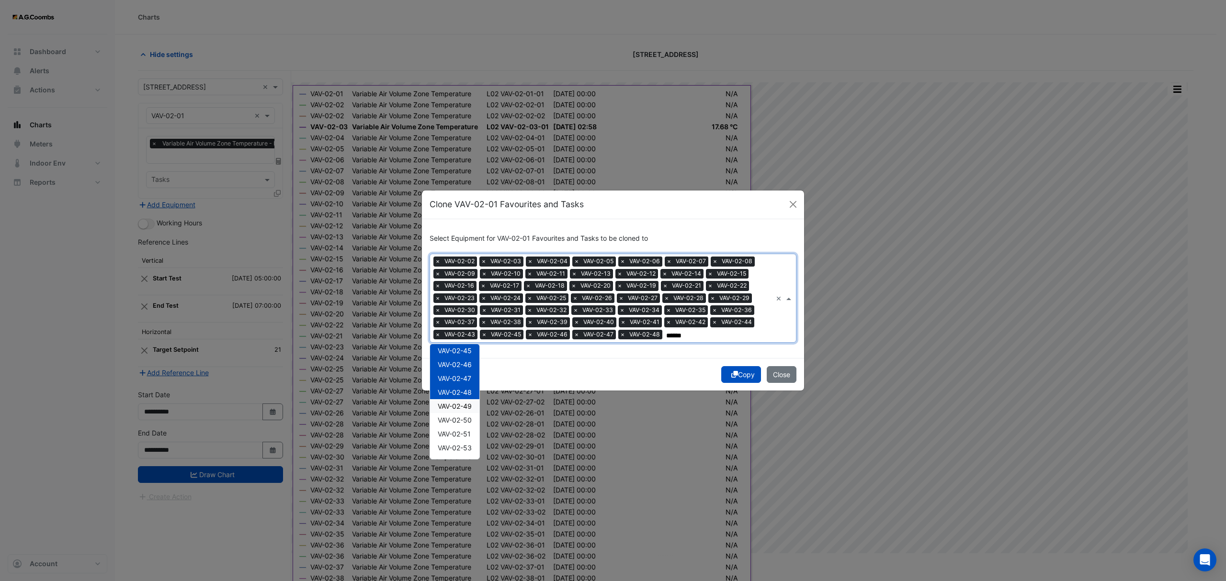
click at [470, 412] on div "VAV-02-49" at bounding box center [454, 406] width 49 height 14
click at [471, 419] on span "VAV-02-50" at bounding box center [455, 420] width 34 height 8
click at [473, 436] on div "VAV-02-51" at bounding box center [454, 434] width 49 height 14
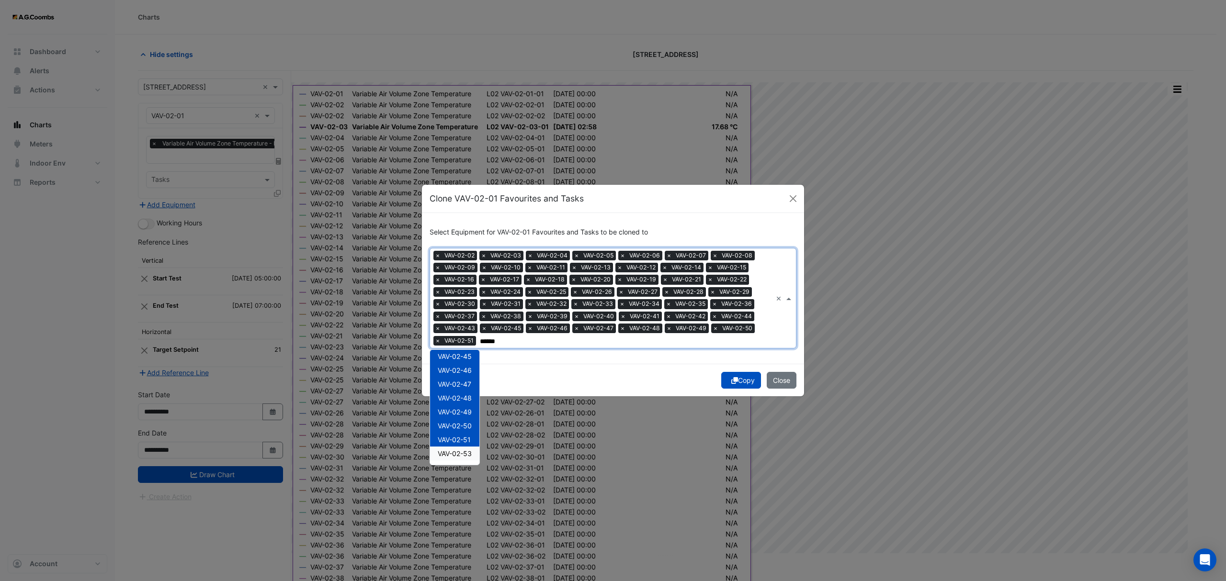
click at [472, 459] on div "VAV-02-53" at bounding box center [454, 454] width 49 height 14
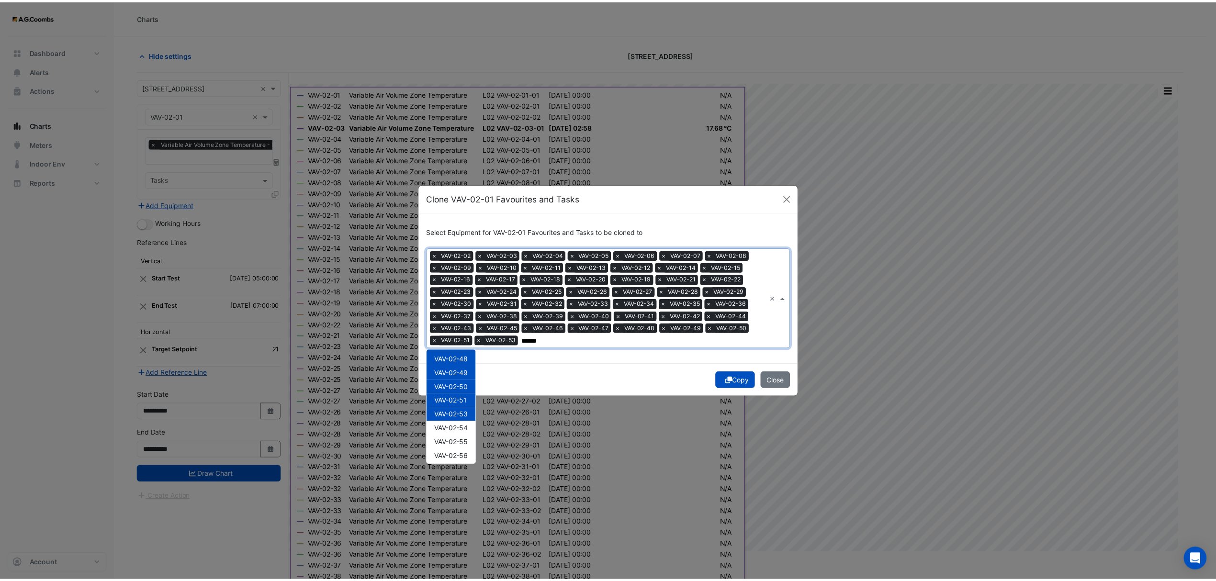
scroll to position [670, 0]
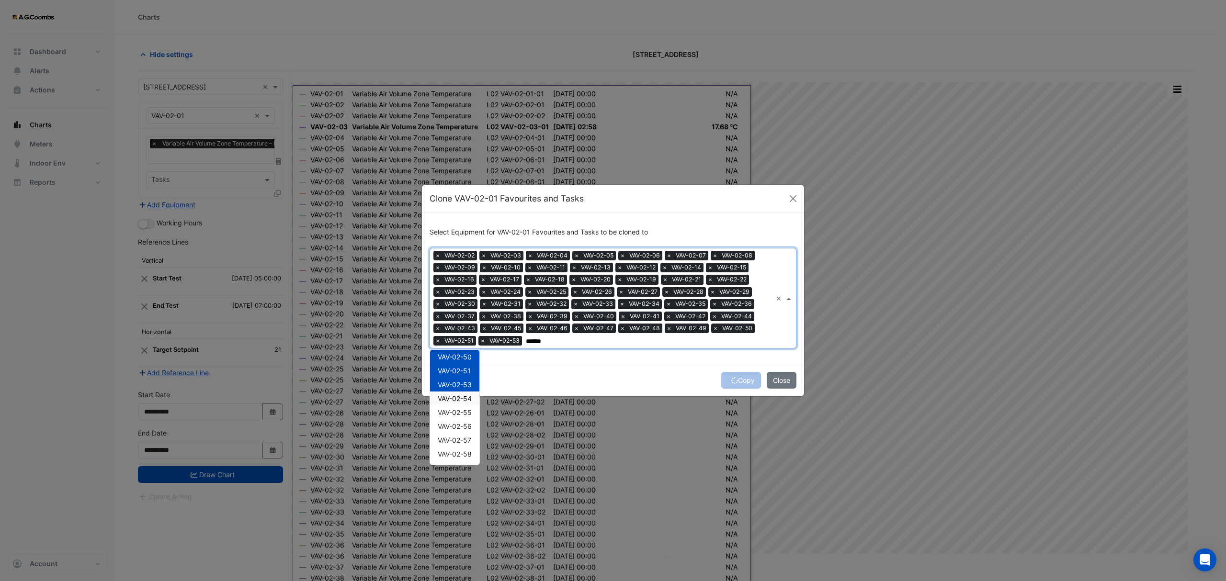
click at [461, 399] on span "VAV-02-54" at bounding box center [455, 399] width 34 height 8
click at [464, 409] on span "VAV-02-55" at bounding box center [455, 413] width 34 height 8
click at [466, 426] on span "VAV-02-56" at bounding box center [455, 426] width 34 height 8
click at [471, 443] on span "VAV-02-57" at bounding box center [455, 440] width 34 height 8
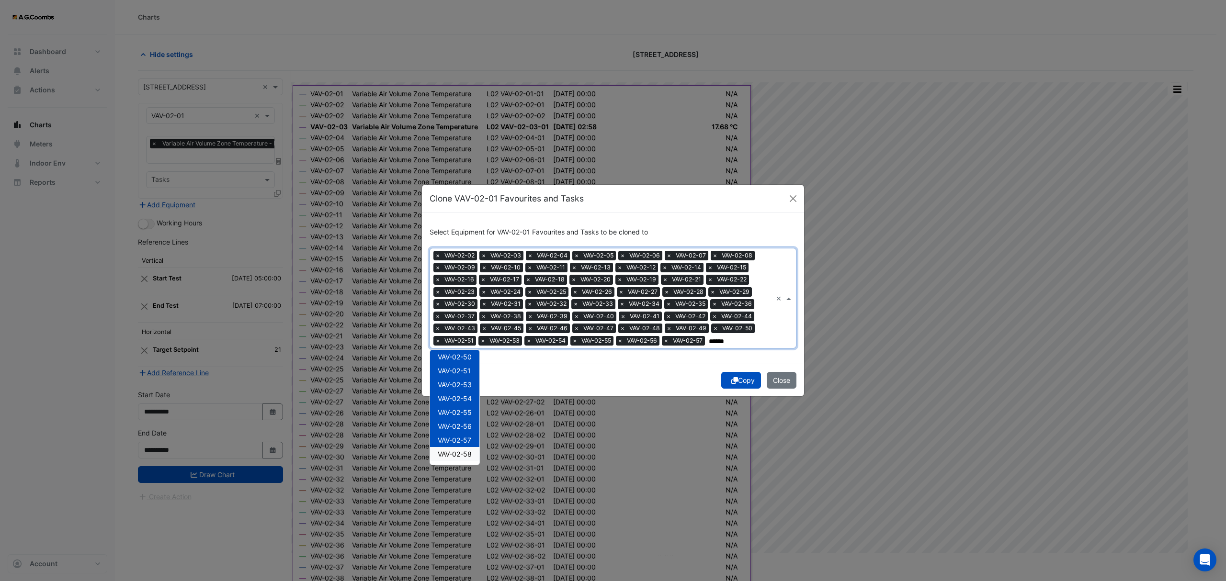
click at [468, 461] on div "VAV-02-58" at bounding box center [454, 454] width 49 height 14
type input "******"
click at [736, 375] on button "Copy" at bounding box center [741, 380] width 40 height 17
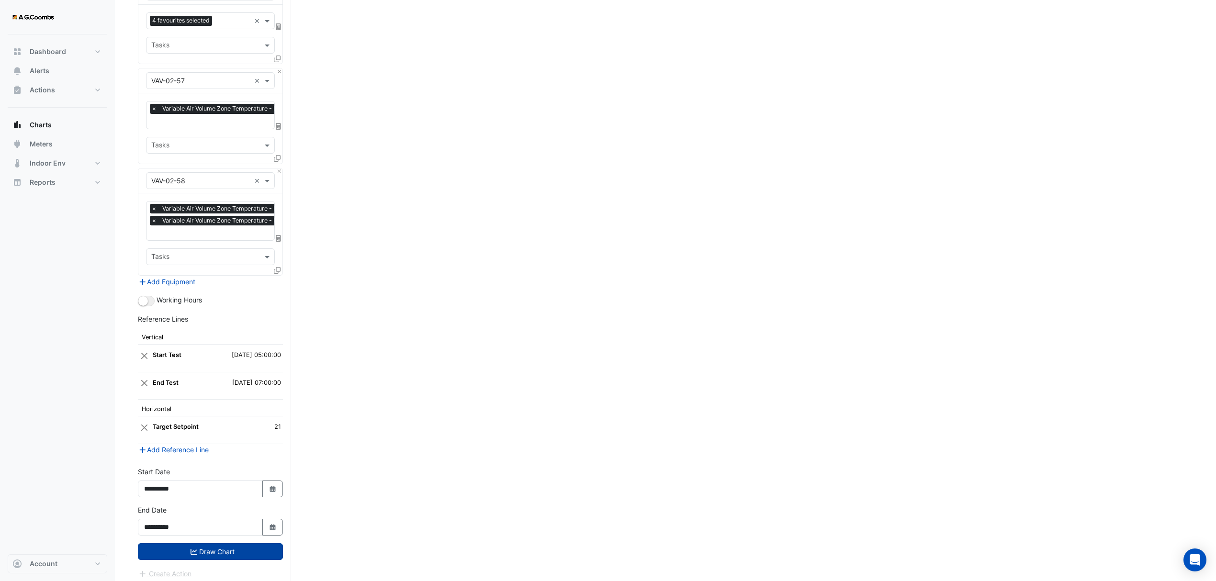
click at [246, 552] on button "Draw Chart" at bounding box center [210, 552] width 145 height 17
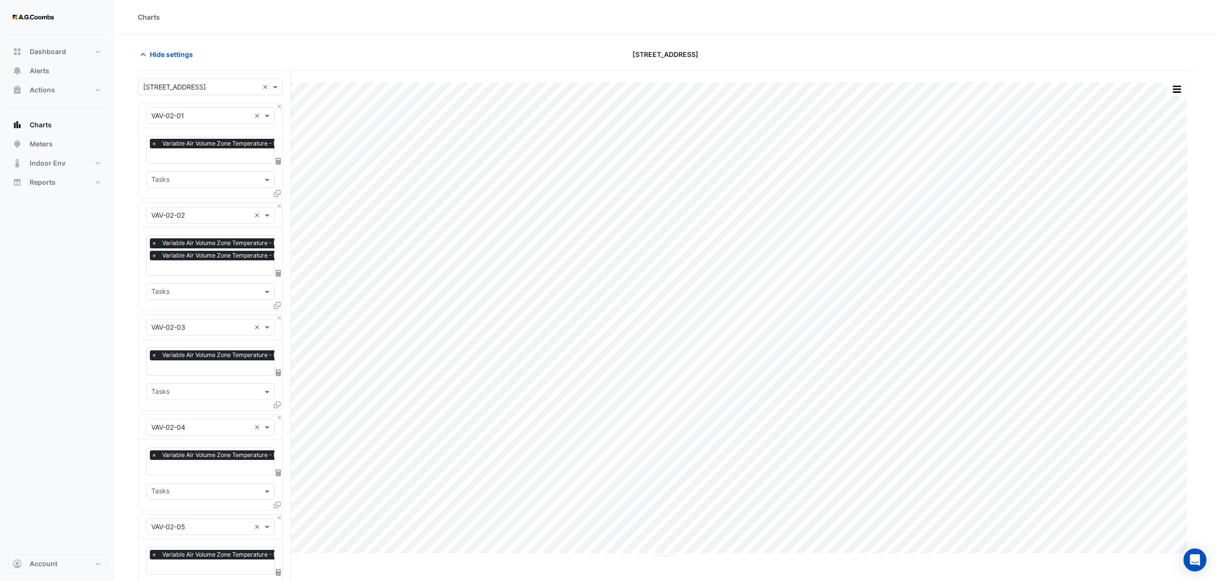
click at [232, 52] on div "Hide settings" at bounding box center [310, 54] width 356 height 17
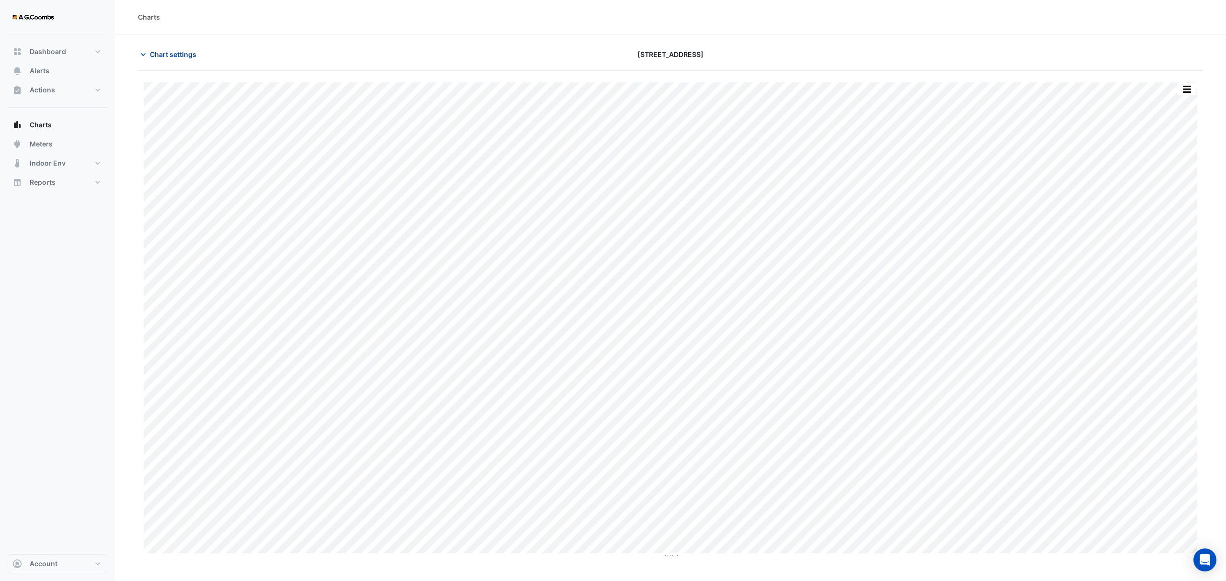
click at [174, 58] on span "Chart settings" at bounding box center [173, 54] width 46 height 10
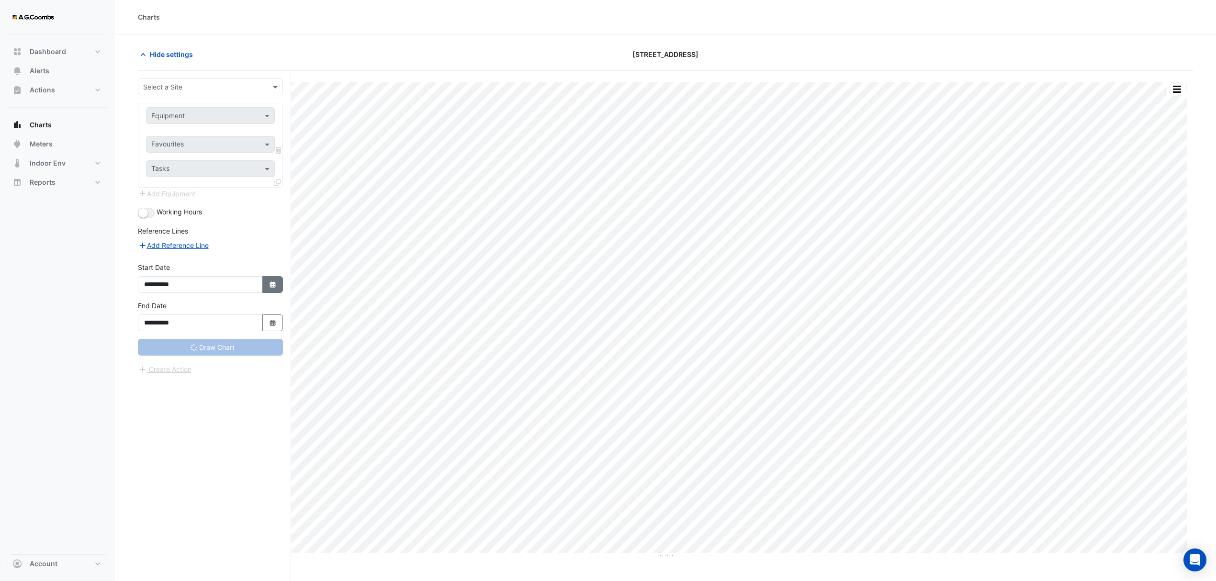
click at [270, 286] on form "**********" at bounding box center [210, 227] width 145 height 296
type input "**********"
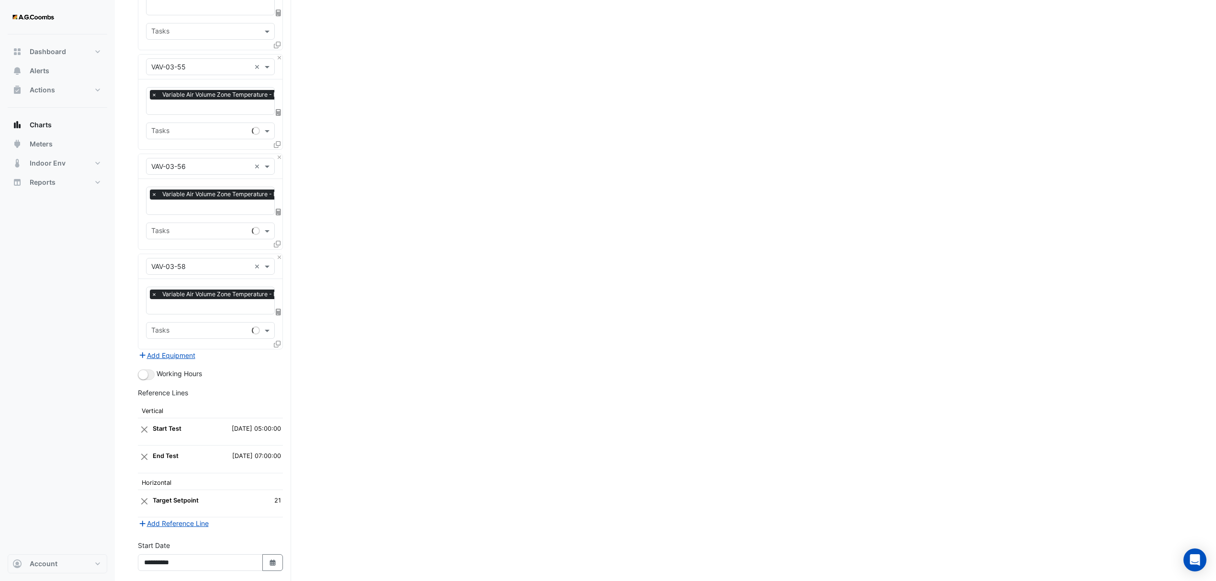
scroll to position [5776, 0]
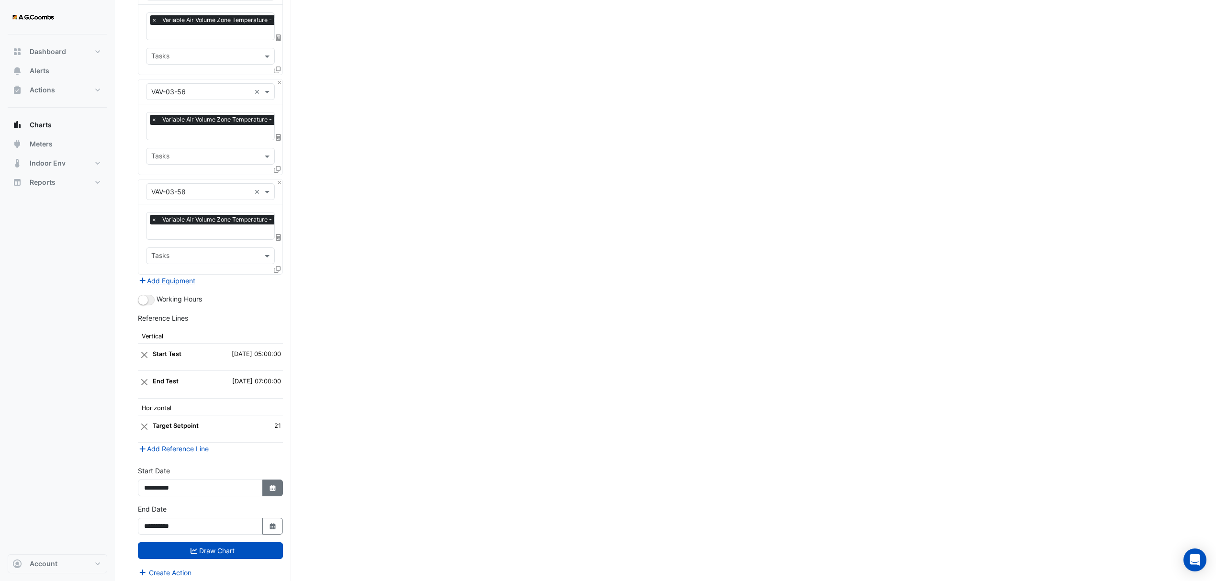
click at [266, 487] on button "Select Date" at bounding box center [272, 488] width 21 height 17
select select "*"
select select "****"
click at [200, 416] on div "18" at bounding box center [199, 417] width 15 height 15
type input "**********"
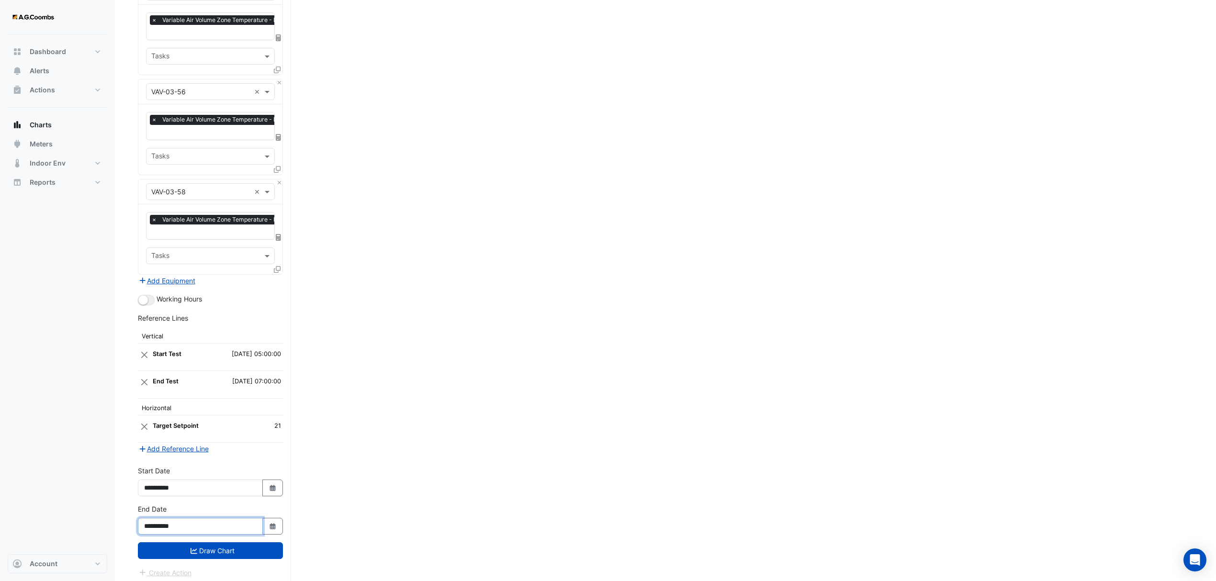
click at [228, 528] on input "**********" at bounding box center [200, 526] width 125 height 17
click at [219, 547] on button "Draw Chart" at bounding box center [210, 551] width 145 height 17
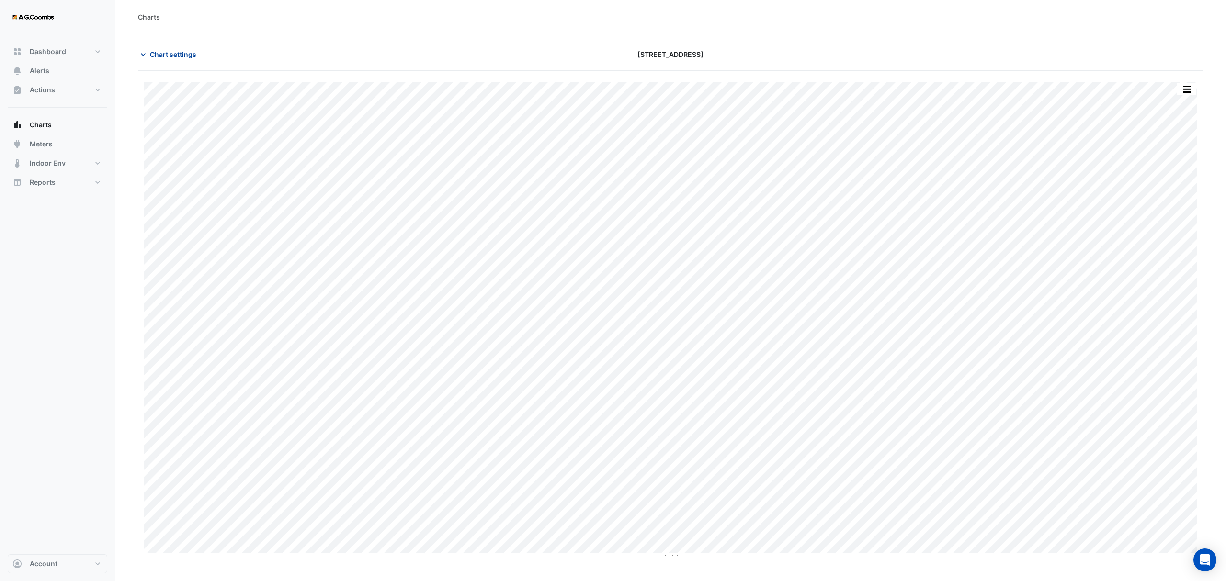
click at [172, 53] on span "Chart settings" at bounding box center [173, 54] width 46 height 10
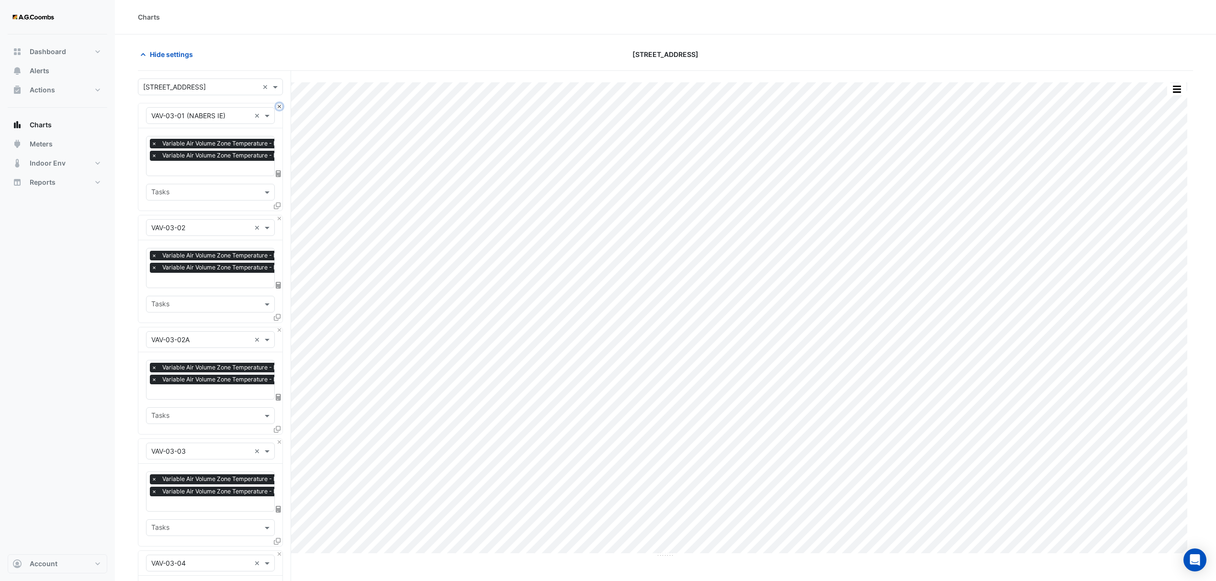
click at [280, 106] on button "Close" at bounding box center [279, 106] width 6 height 6
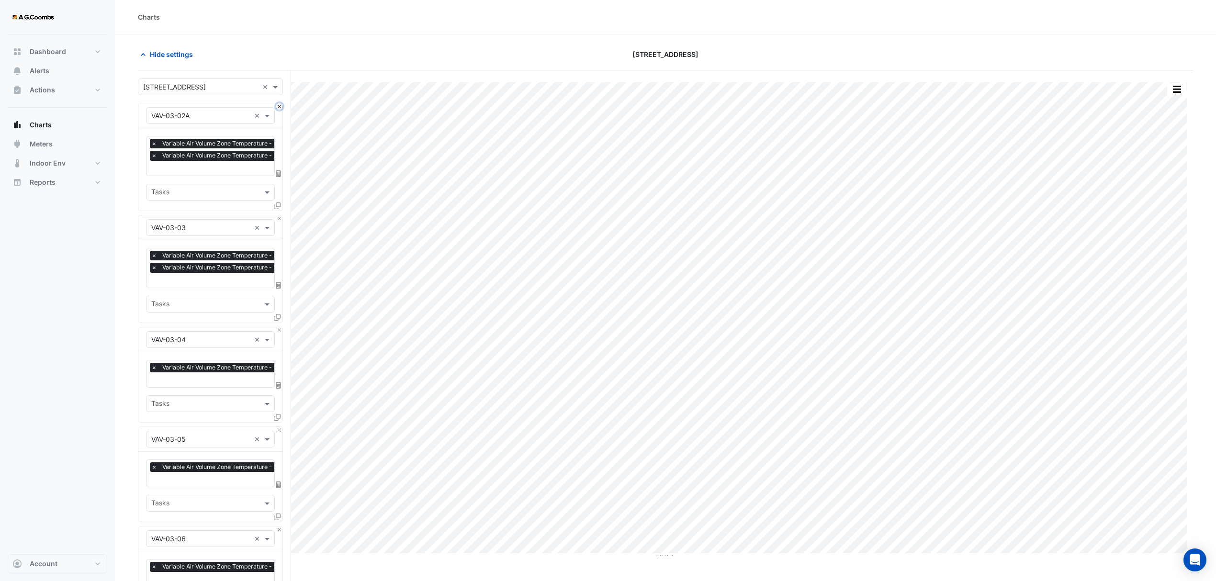
click at [280, 106] on button "Close" at bounding box center [279, 106] width 6 height 6
click at [280, 216] on button "Close" at bounding box center [279, 219] width 6 height 6
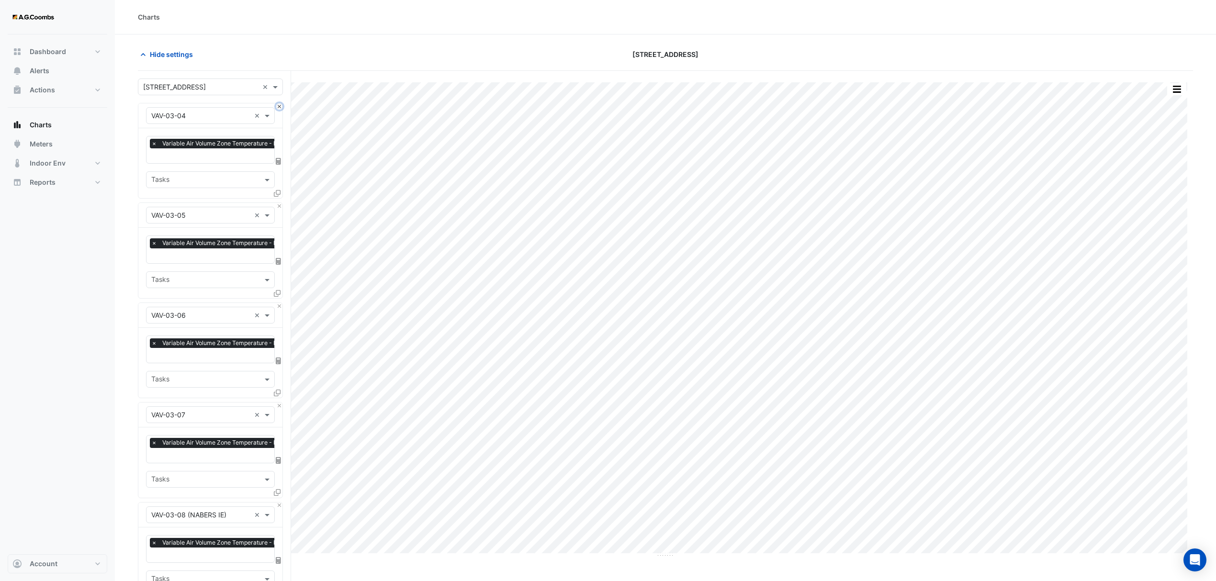
click at [280, 106] on button "Close" at bounding box center [279, 106] width 6 height 6
click at [280, 203] on button "Close" at bounding box center [279, 206] width 6 height 6
click at [280, 106] on button "Close" at bounding box center [279, 106] width 6 height 6
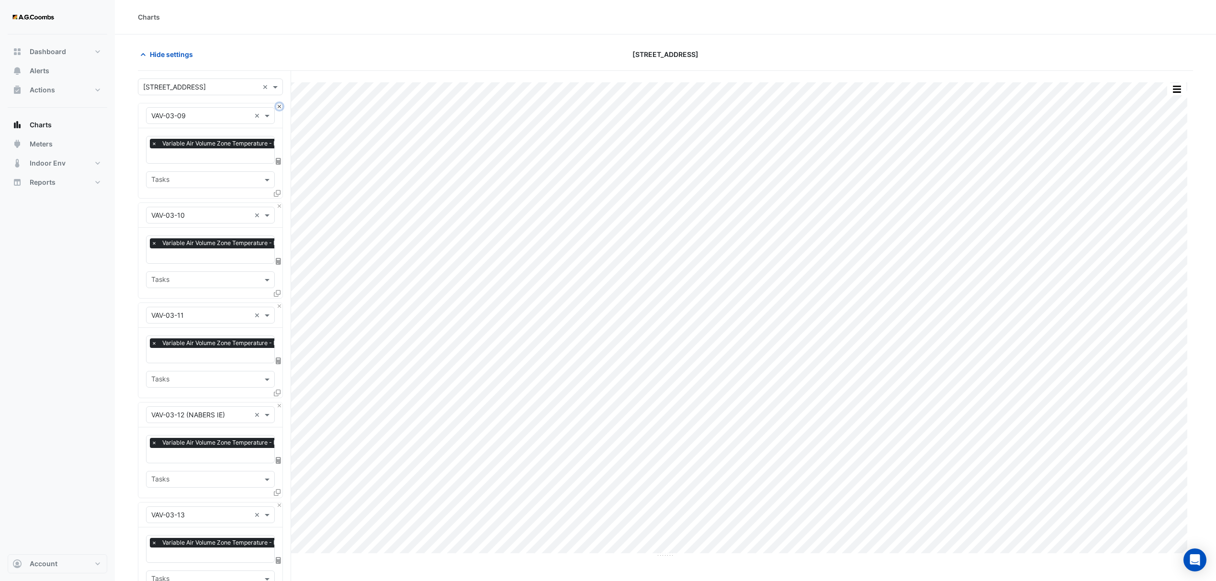
click at [280, 106] on button "Close" at bounding box center [279, 106] width 6 height 6
click at [280, 203] on button "Close" at bounding box center [279, 206] width 6 height 6
click at [280, 106] on button "Close" at bounding box center [279, 106] width 6 height 6
click at [280, 203] on button "Close" at bounding box center [279, 206] width 6 height 6
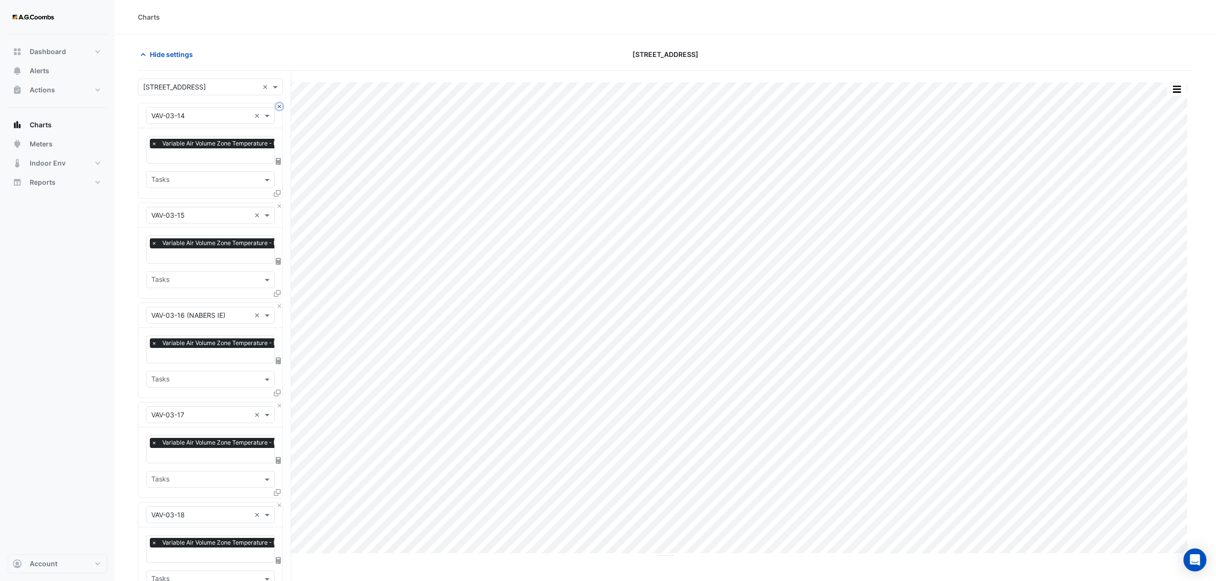
click at [280, 106] on button "Close" at bounding box center [279, 106] width 6 height 6
click at [280, 203] on button "Close" at bounding box center [279, 206] width 6 height 6
click at [280, 106] on button "Close" at bounding box center [279, 106] width 6 height 6
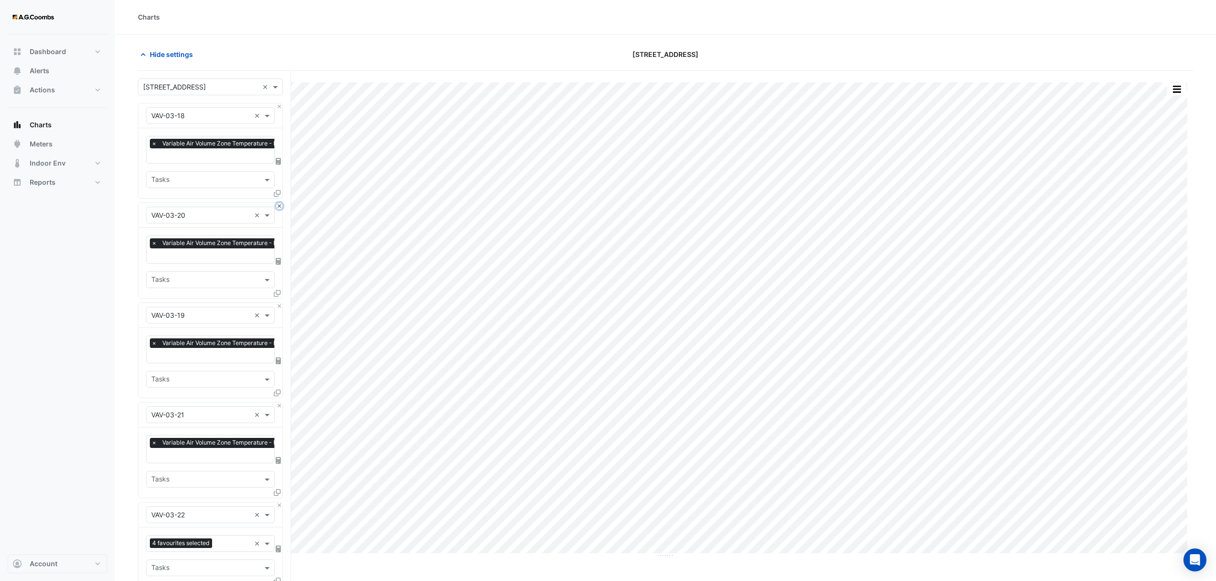
click at [280, 203] on button "Close" at bounding box center [279, 206] width 6 height 6
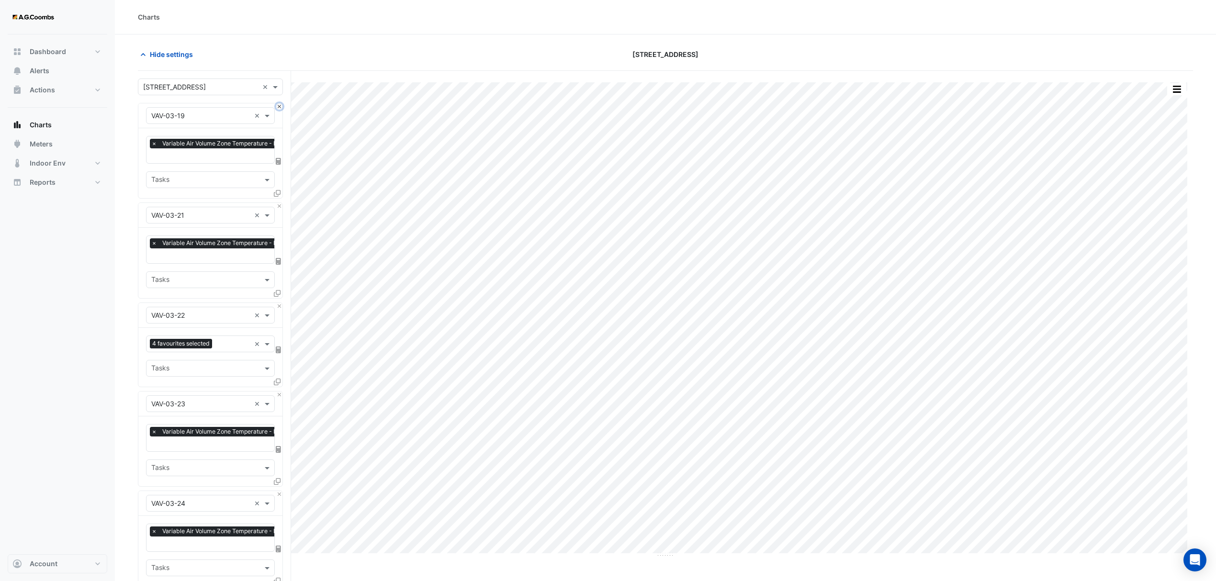
click at [280, 106] on button "Close" at bounding box center [279, 106] width 6 height 6
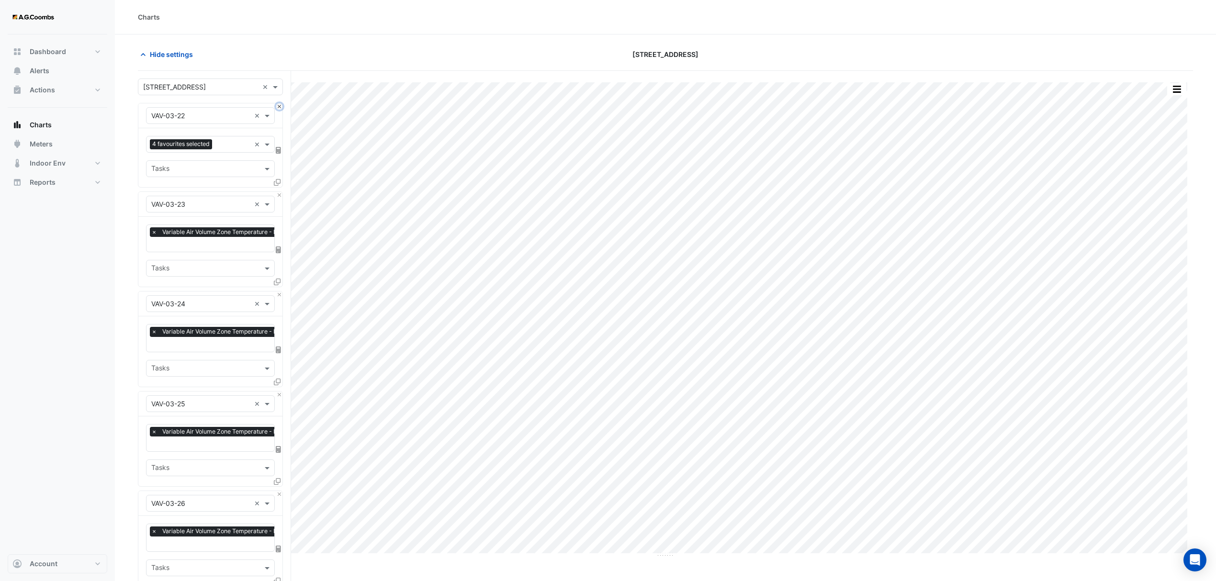
click at [280, 106] on button "Close" at bounding box center [279, 106] width 6 height 6
click at [280, 192] on button "Close" at bounding box center [279, 195] width 6 height 6
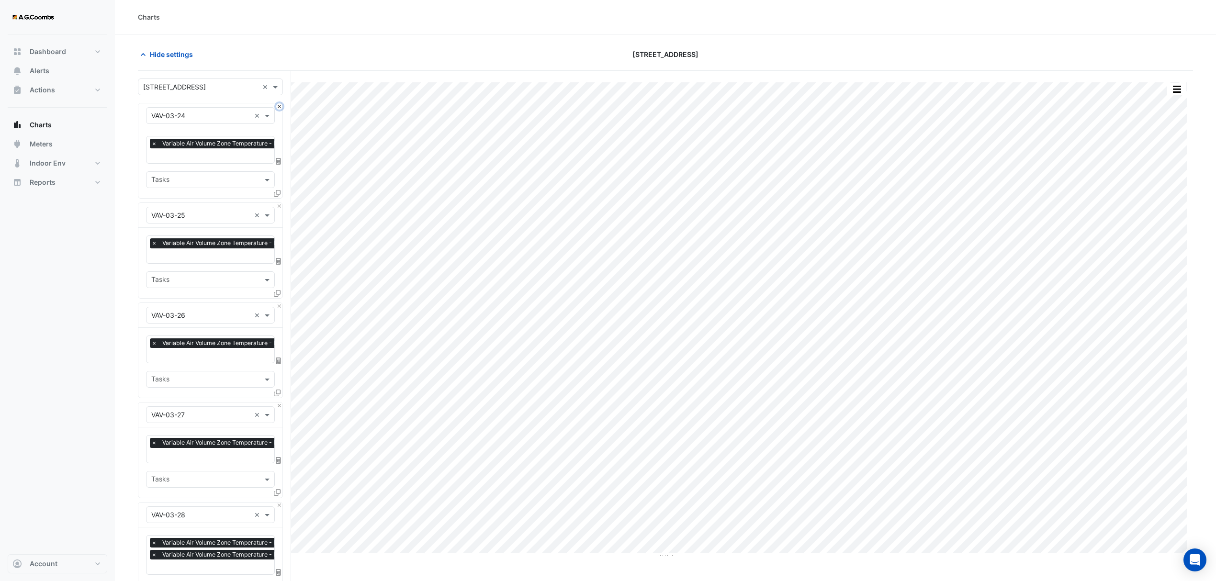
click at [280, 106] on button "Close" at bounding box center [279, 106] width 6 height 6
click at [280, 203] on button "Close" at bounding box center [279, 206] width 6 height 6
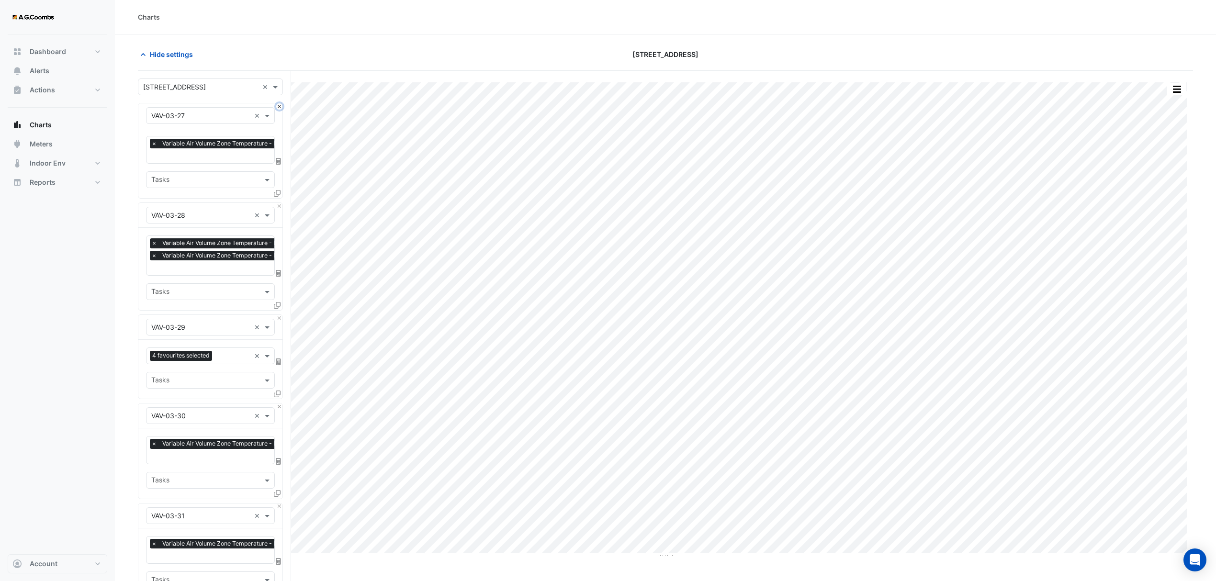
click at [280, 106] on button "Close" at bounding box center [279, 106] width 6 height 6
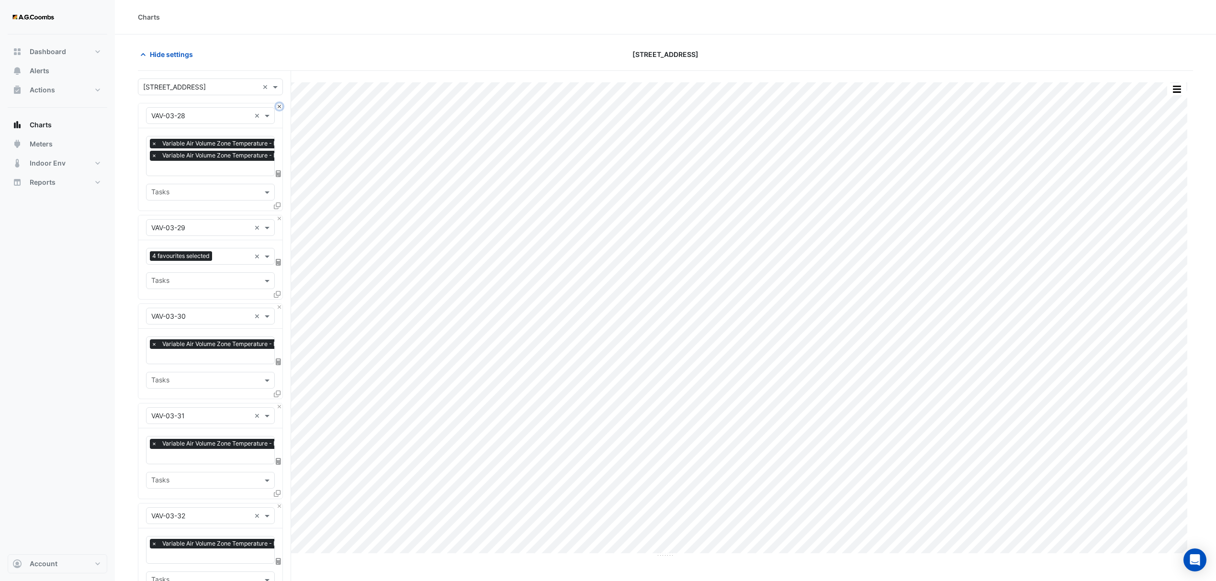
click at [280, 106] on button "Close" at bounding box center [279, 106] width 6 height 6
click at [280, 216] on button "Close" at bounding box center [279, 219] width 6 height 6
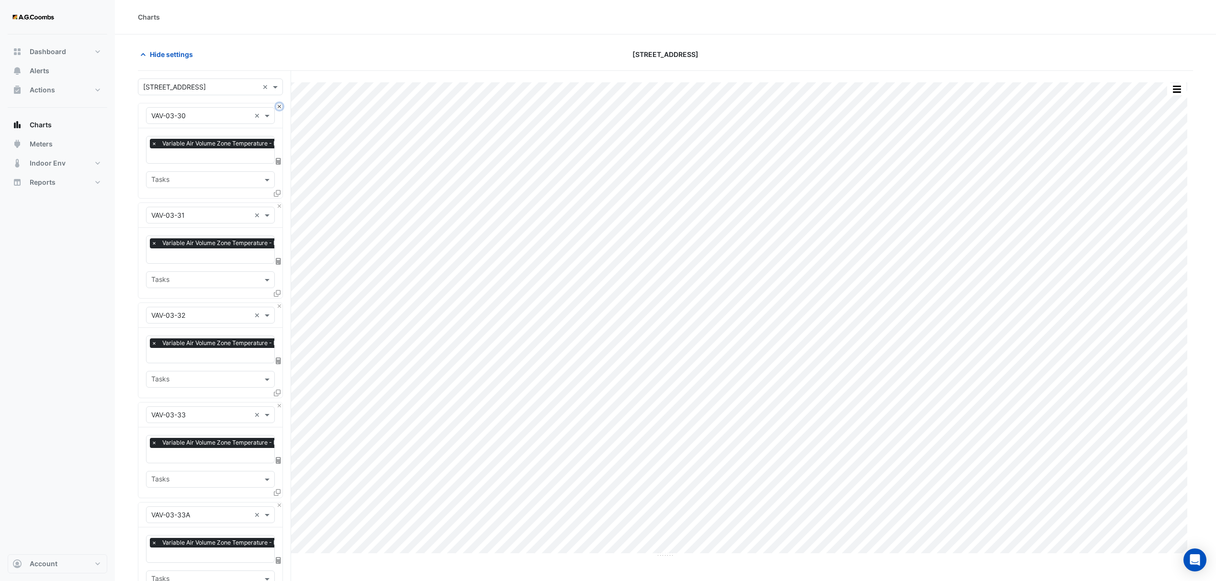
click at [280, 106] on button "Close" at bounding box center [279, 106] width 6 height 6
click at [280, 203] on button "Close" at bounding box center [279, 206] width 6 height 6
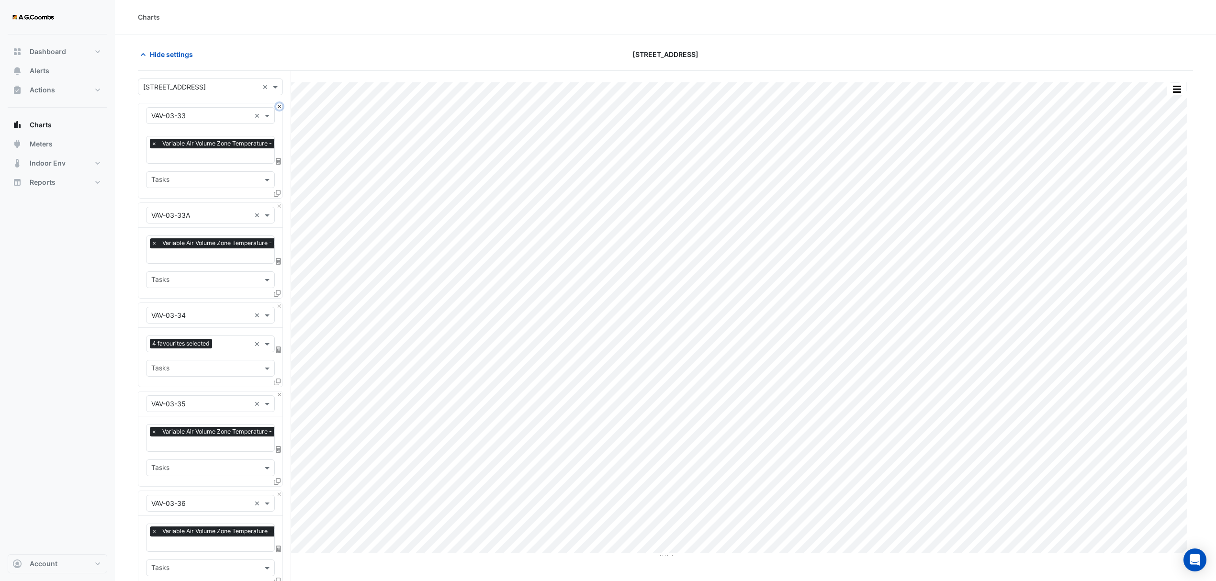
click at [280, 106] on button "Close" at bounding box center [279, 106] width 6 height 6
click at [280, 203] on button "Close" at bounding box center [279, 206] width 6 height 6
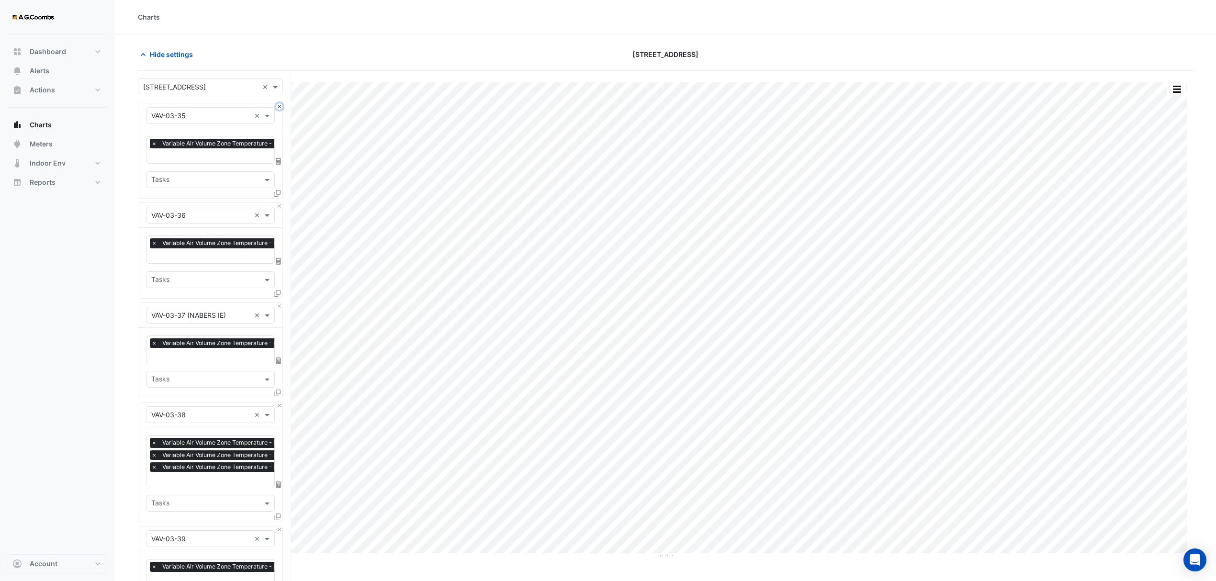
click at [280, 106] on button "Close" at bounding box center [279, 106] width 6 height 6
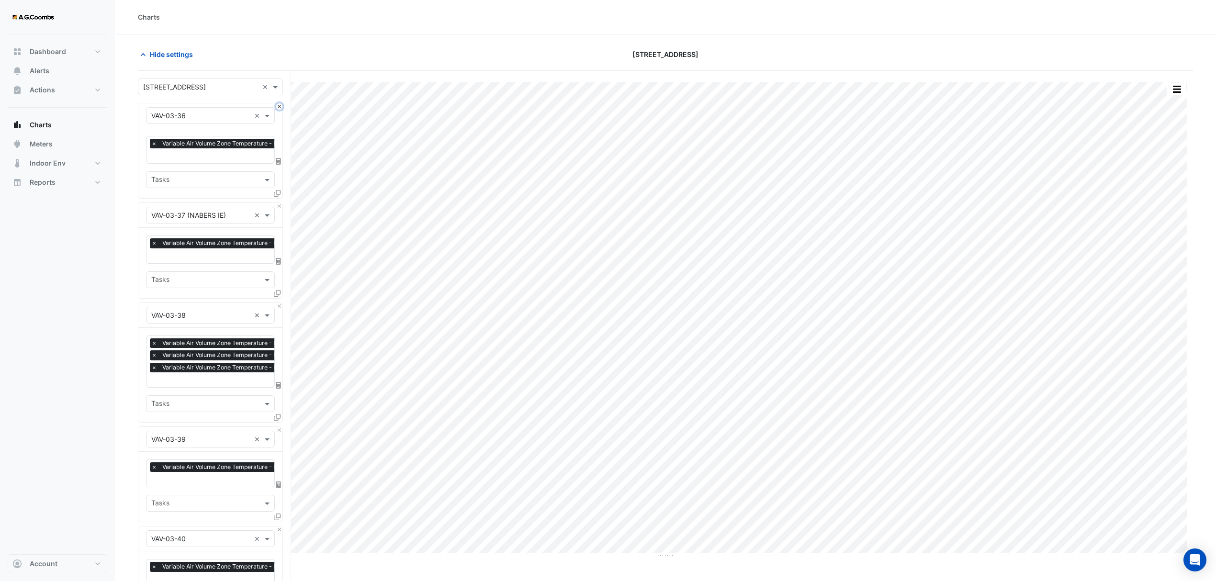
click at [280, 106] on button "Close" at bounding box center [279, 106] width 6 height 6
click at [280, 203] on button "Close" at bounding box center [279, 206] width 6 height 6
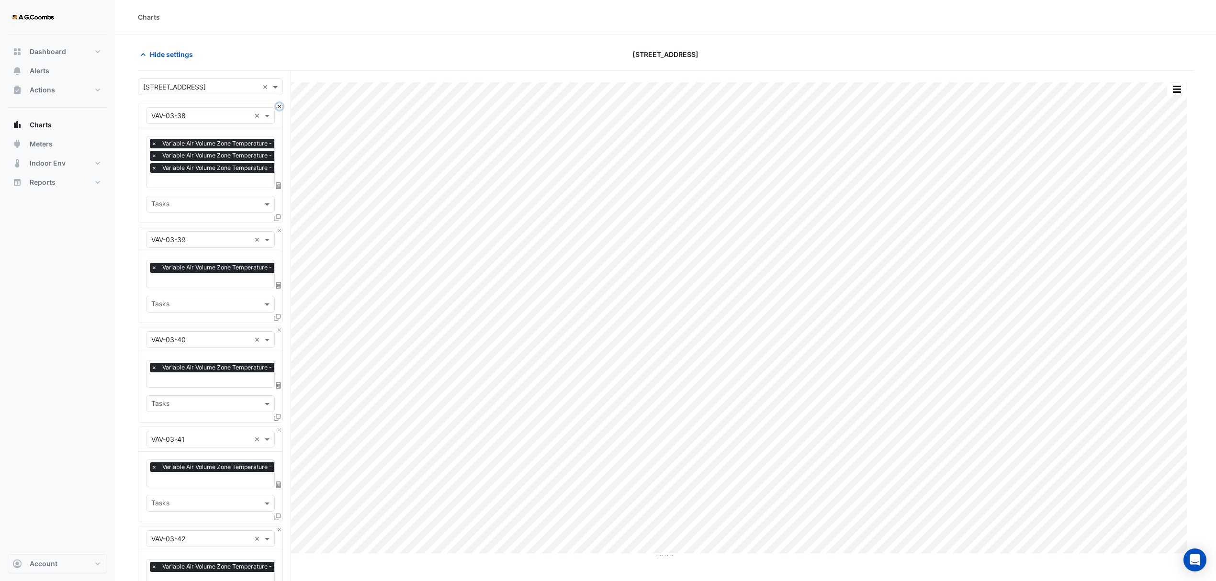
click at [280, 106] on button "Close" at bounding box center [279, 106] width 6 height 6
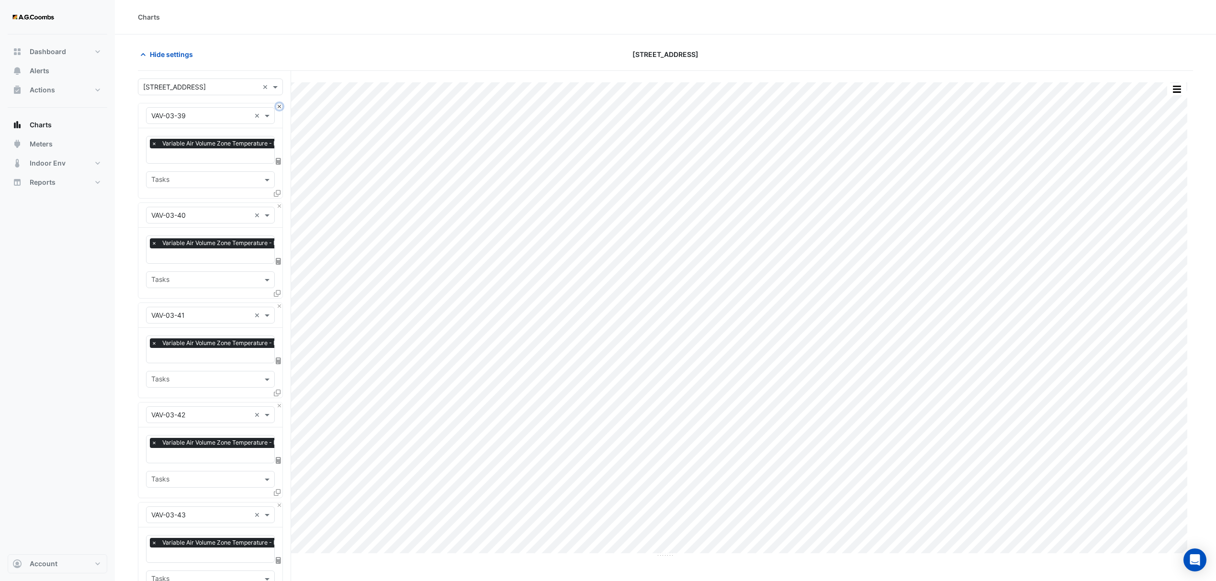
click at [280, 106] on button "Close" at bounding box center [279, 106] width 6 height 6
click at [280, 203] on button "Close" at bounding box center [279, 206] width 6 height 6
click at [280, 106] on button "Close" at bounding box center [279, 106] width 6 height 6
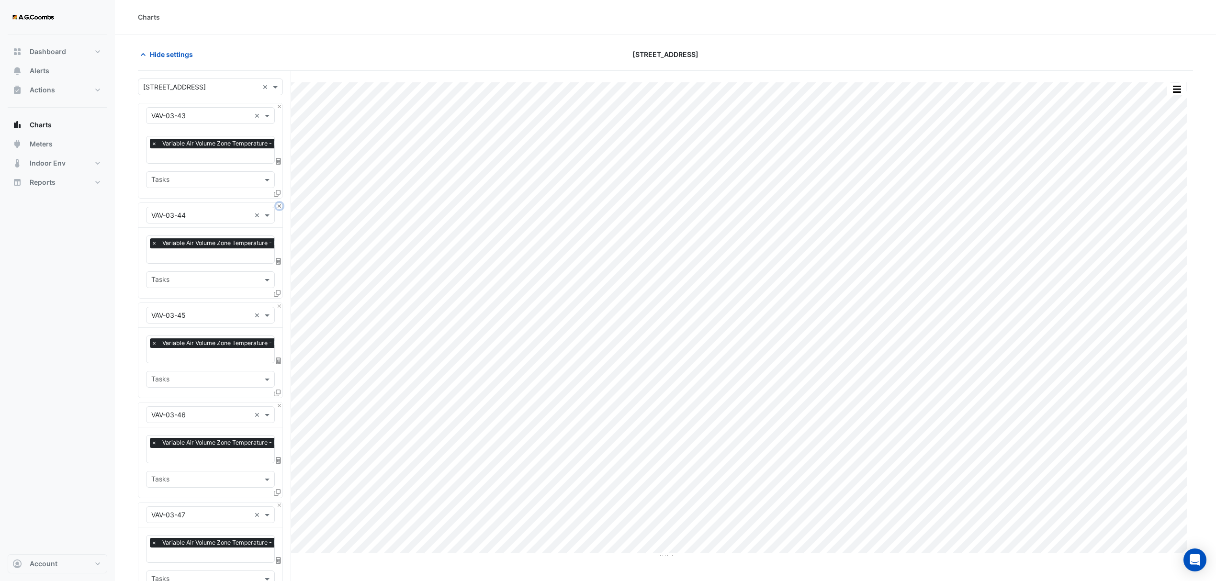
click at [280, 203] on button "Close" at bounding box center [279, 206] width 6 height 6
click at [280, 106] on button "Close" at bounding box center [279, 106] width 6 height 6
click at [280, 203] on button "Close" at bounding box center [279, 206] width 6 height 6
click at [280, 106] on button "Close" at bounding box center [279, 106] width 6 height 6
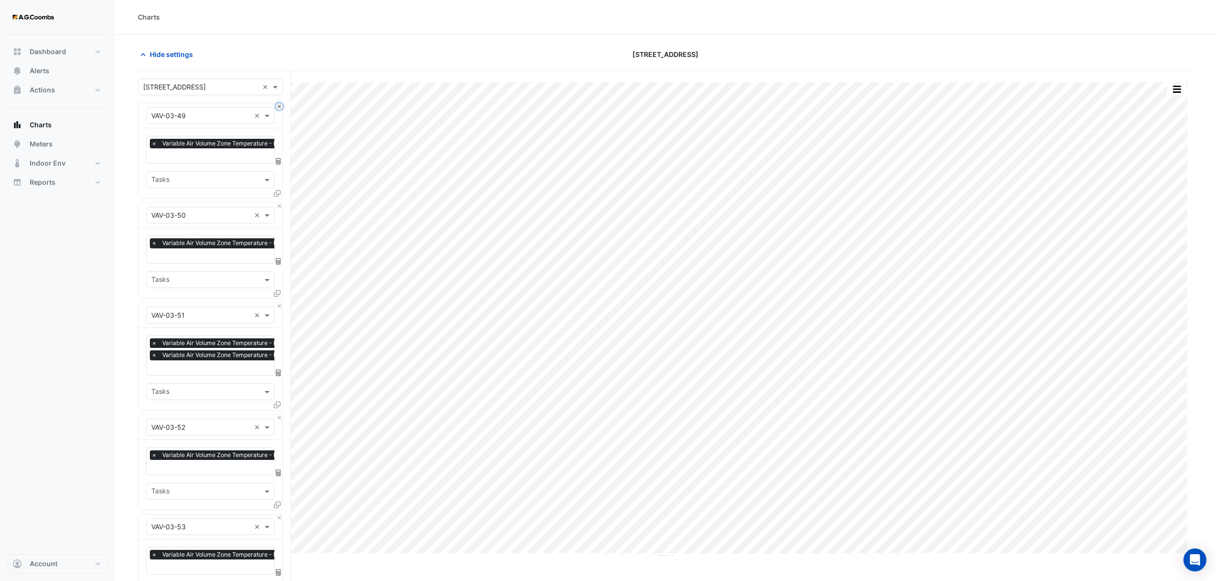
click at [280, 106] on button "Close" at bounding box center [279, 106] width 6 height 6
click at [280, 203] on button "Close" at bounding box center [279, 206] width 6 height 6
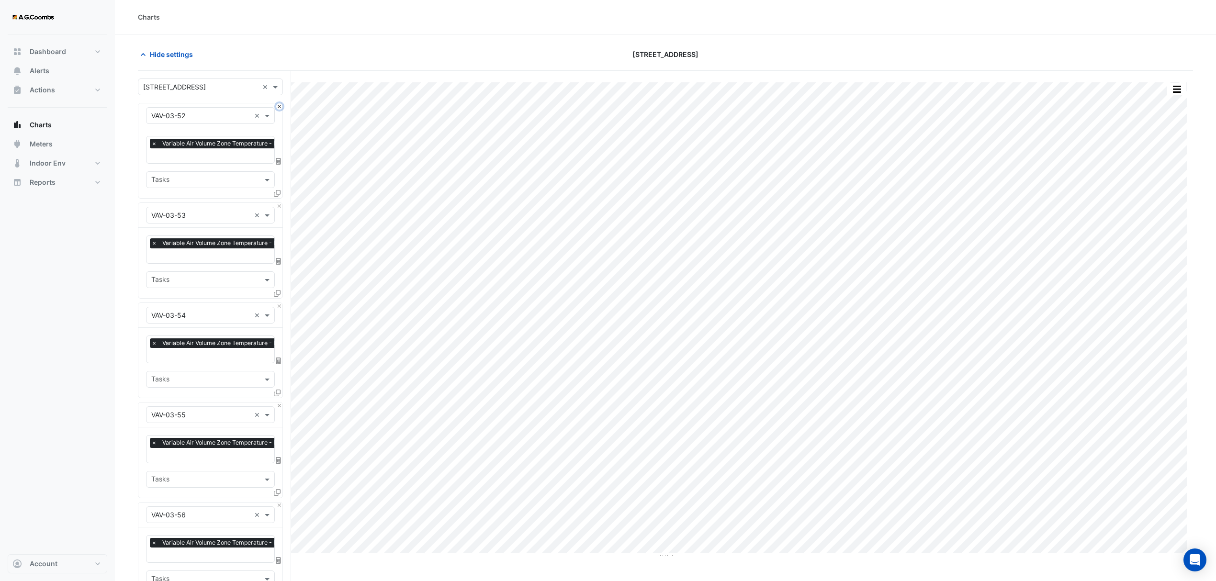
click at [280, 106] on button "Close" at bounding box center [279, 106] width 6 height 6
click at [280, 203] on button "Close" at bounding box center [279, 206] width 6 height 6
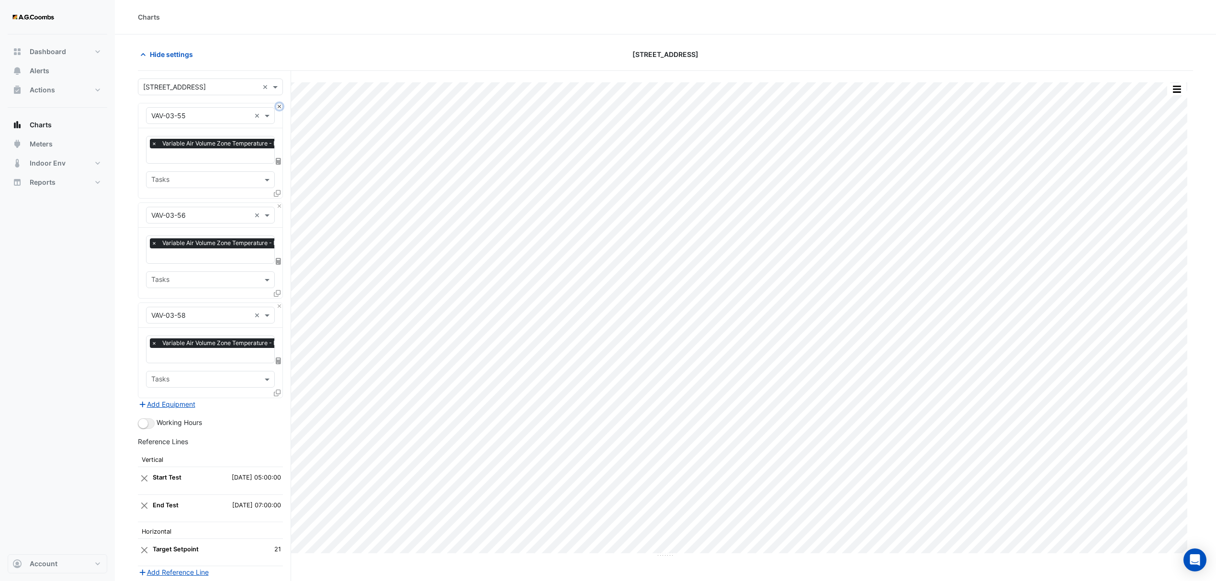
click at [280, 106] on button "Close" at bounding box center [279, 106] width 6 height 6
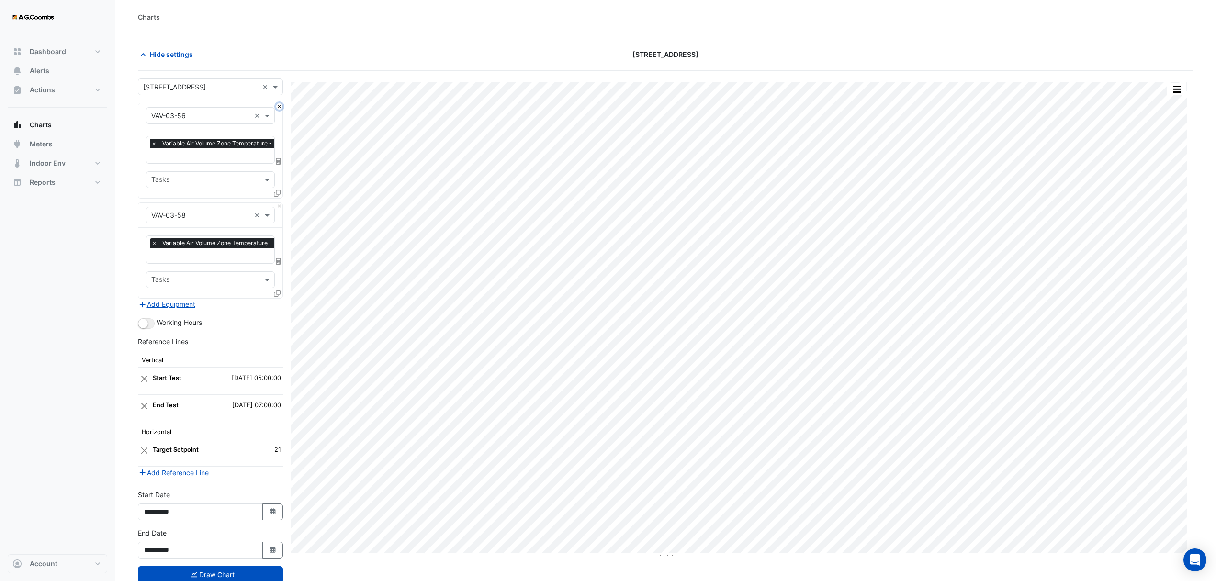
click at [280, 106] on button "Close" at bounding box center [279, 106] width 6 height 6
click at [280, 203] on div "× VAV-03-58 ×" at bounding box center [210, 215] width 144 height 25
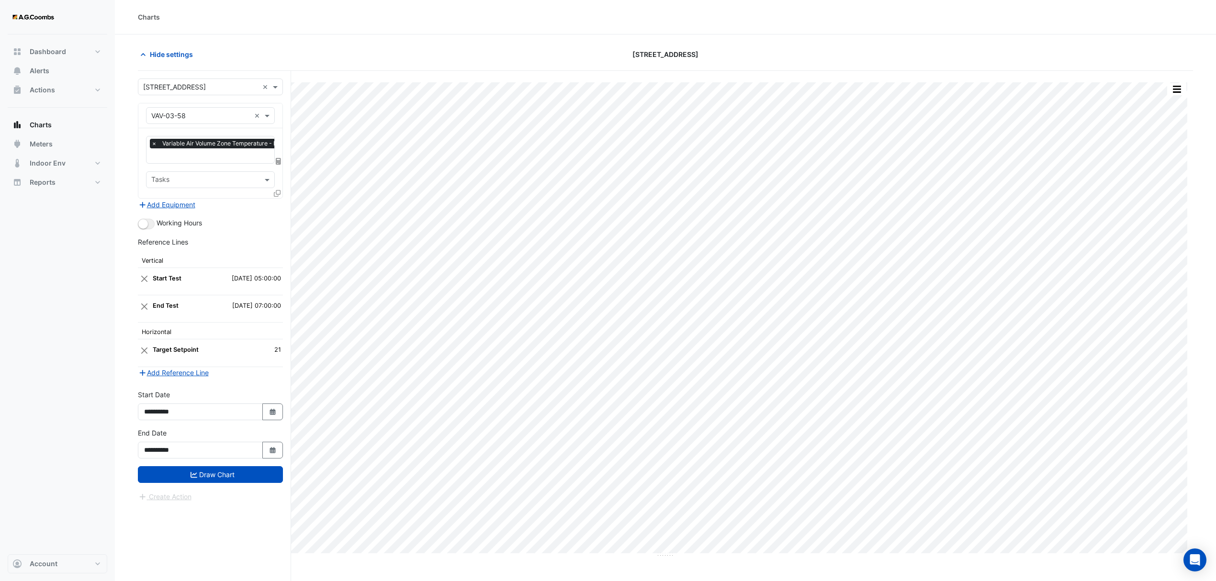
click at [280, 106] on div "× VAV-03-58 ×" at bounding box center [210, 115] width 144 height 25
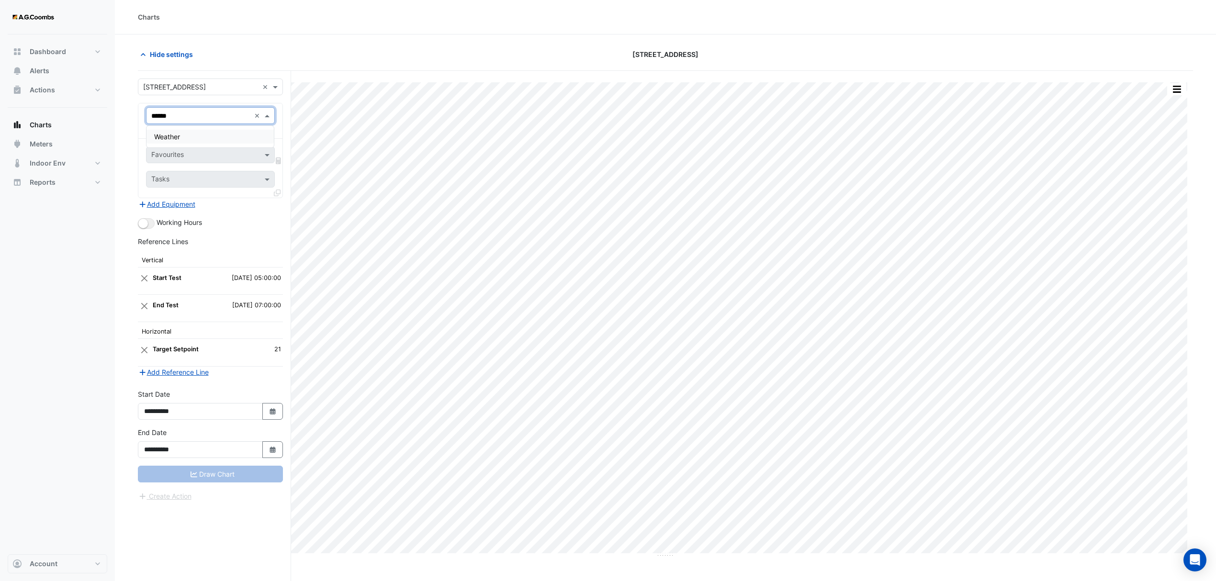
type input "*******"
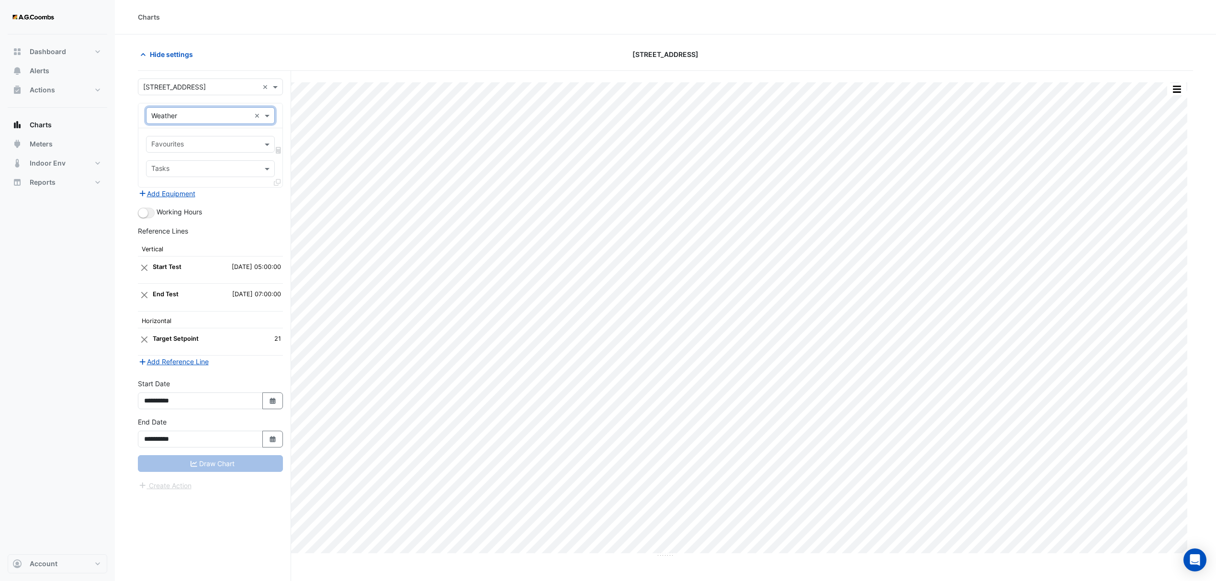
click at [177, 141] on input "text" at bounding box center [204, 145] width 107 height 10
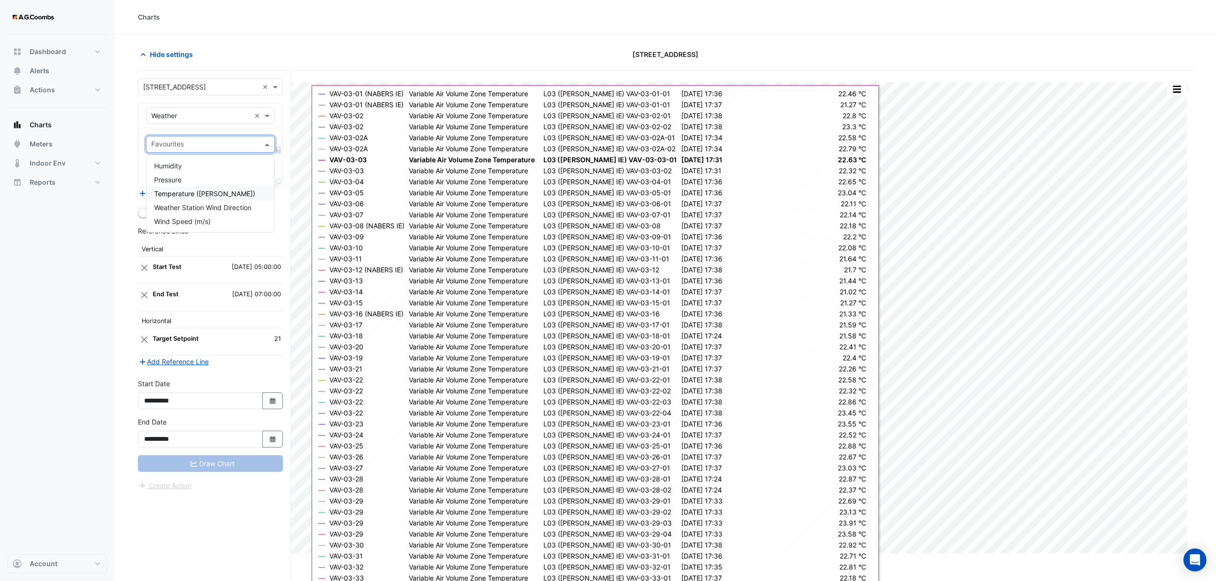
click at [188, 199] on div "Temperature (Celcius)" at bounding box center [210, 194] width 127 height 14
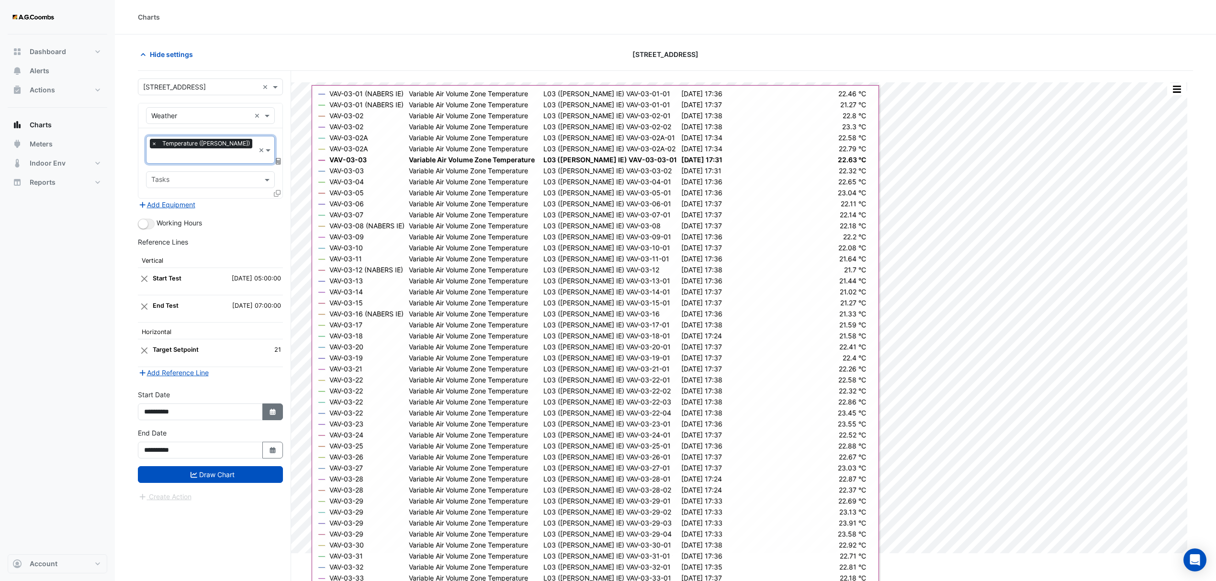
click at [263, 404] on button "Select Date" at bounding box center [272, 412] width 21 height 17
select select "*"
select select "****"
click at [147, 276] on div at bounding box center [153, 276] width 19 height 15
click at [150, 275] on button "Previous month" at bounding box center [153, 276] width 11 height 15
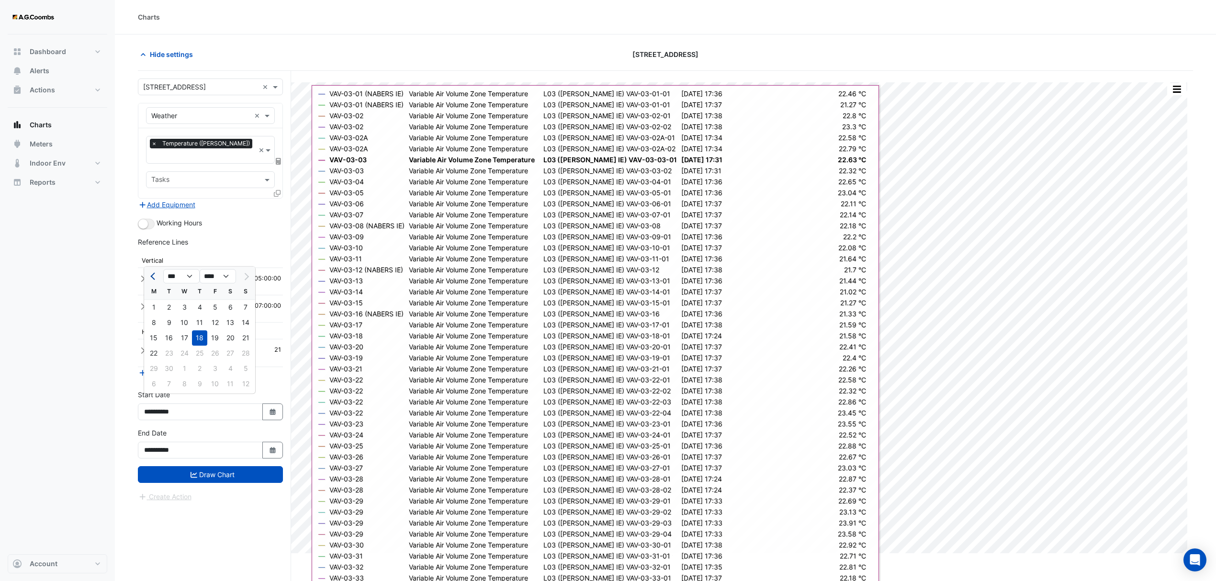
select select "*"
click at [156, 324] on div "4" at bounding box center [153, 322] width 15 height 15
type input "**********"
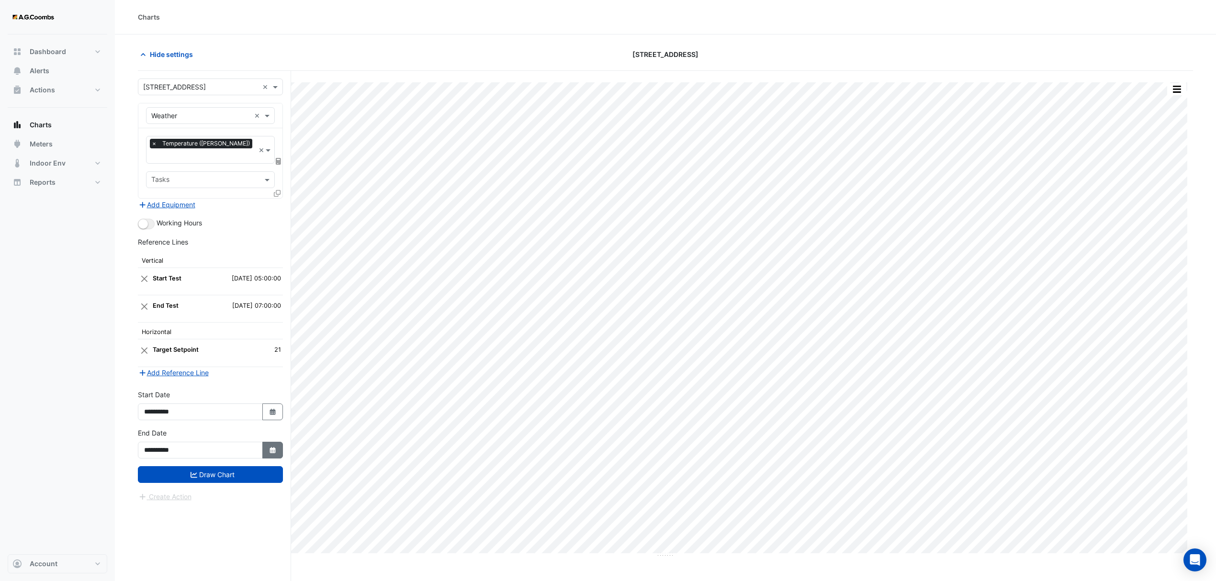
click at [269, 447] on icon "Select Date" at bounding box center [273, 450] width 9 height 7
select select "*"
click at [169, 405] on div "30" at bounding box center [168, 406] width 15 height 15
type input "**********"
click at [191, 472] on icon "submit" at bounding box center [194, 475] width 7 height 6
